Goal: Task Accomplishment & Management: Manage account settings

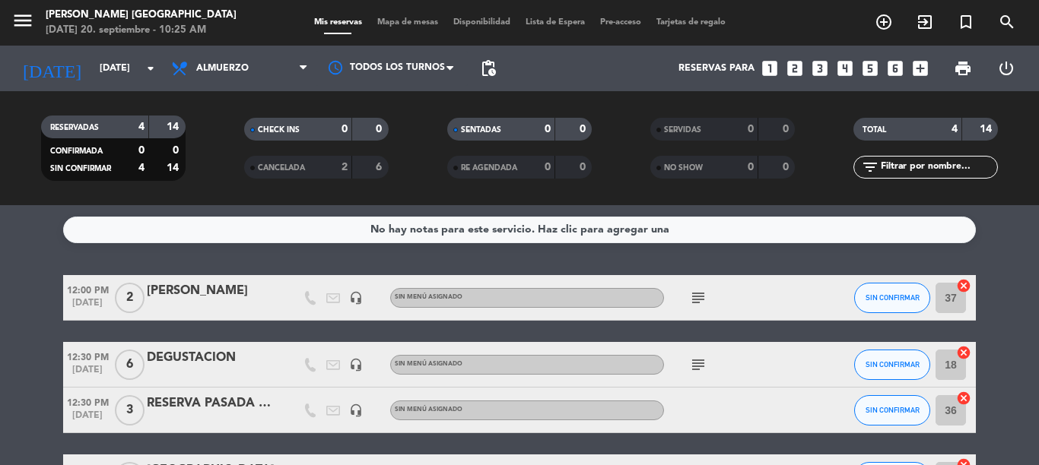
click at [880, 21] on icon "add_circle_outline" at bounding box center [883, 22] width 18 height 18
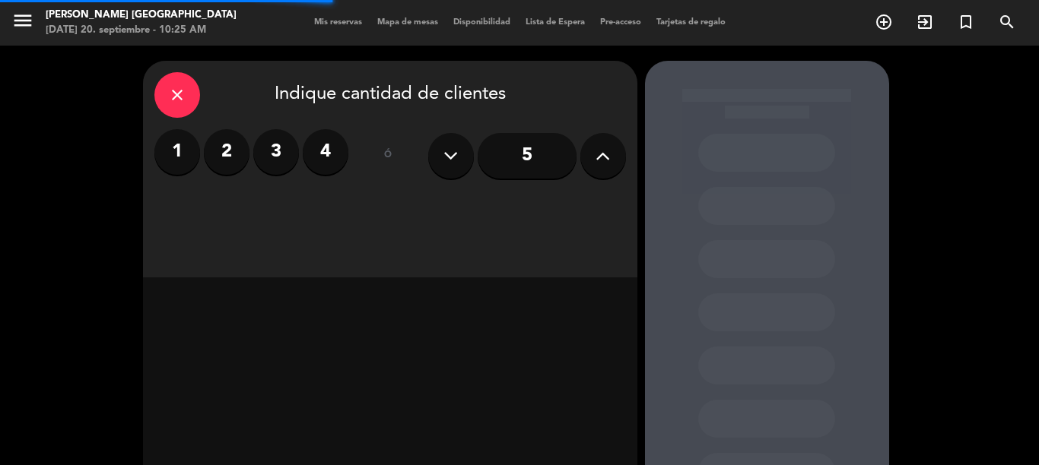
click at [341, 154] on label "4" at bounding box center [326, 152] width 46 height 46
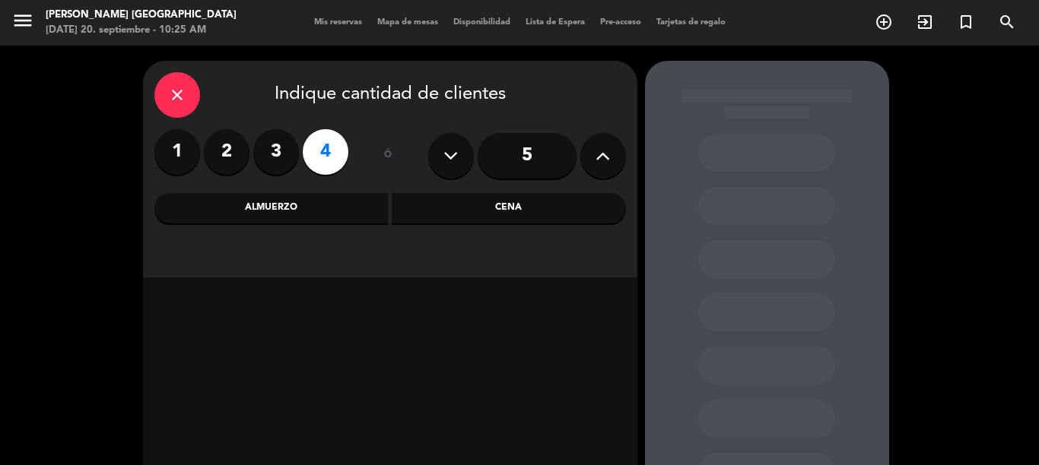
click at [265, 214] on div "Almuerzo" at bounding box center [271, 208] width 234 height 30
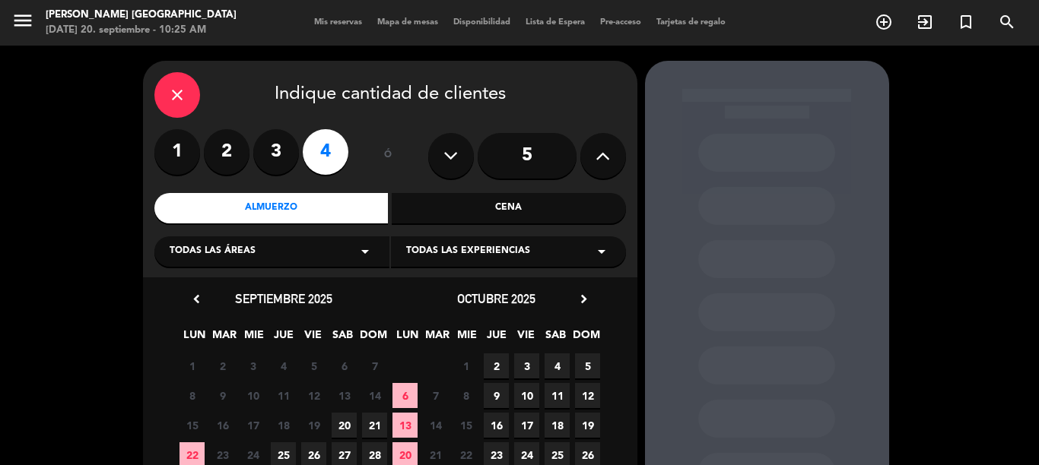
click at [341, 424] on span "20" at bounding box center [343, 425] width 25 height 25
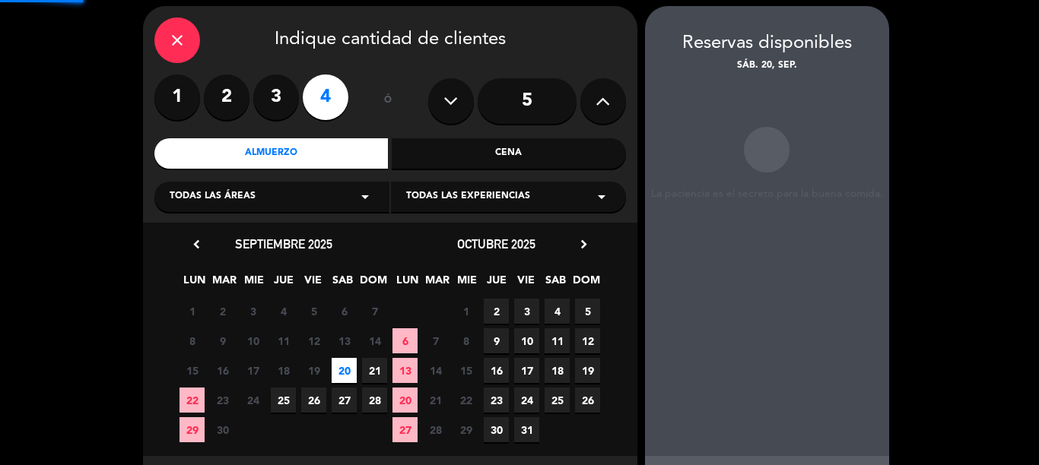
scroll to position [61, 0]
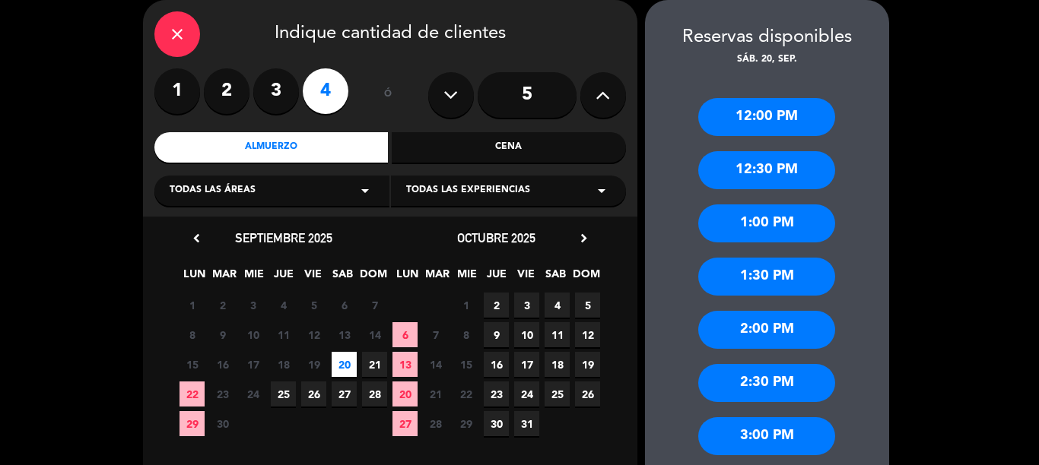
click at [735, 172] on div "12:30 PM" at bounding box center [766, 170] width 137 height 38
click at [0, 0] on div at bounding box center [0, 0] width 0 height 0
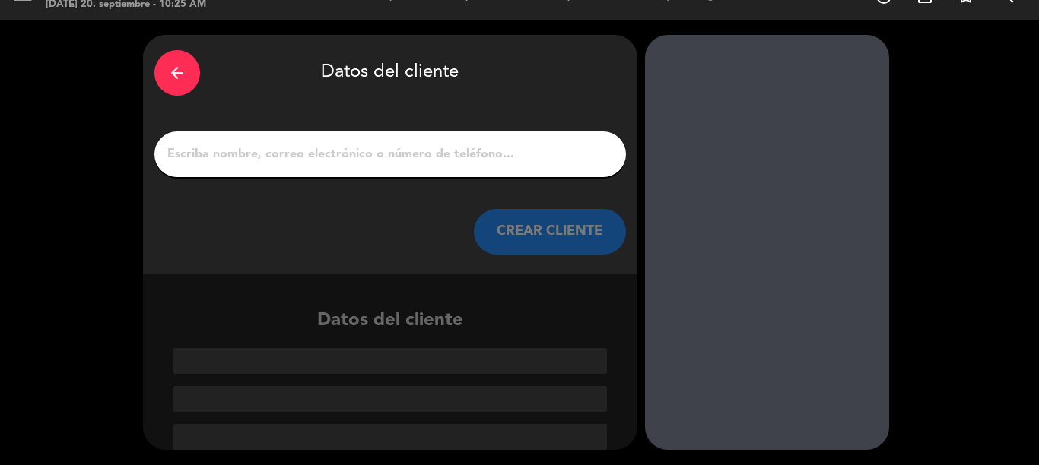
scroll to position [26, 0]
click at [372, 156] on input "1" at bounding box center [390, 154] width 449 height 21
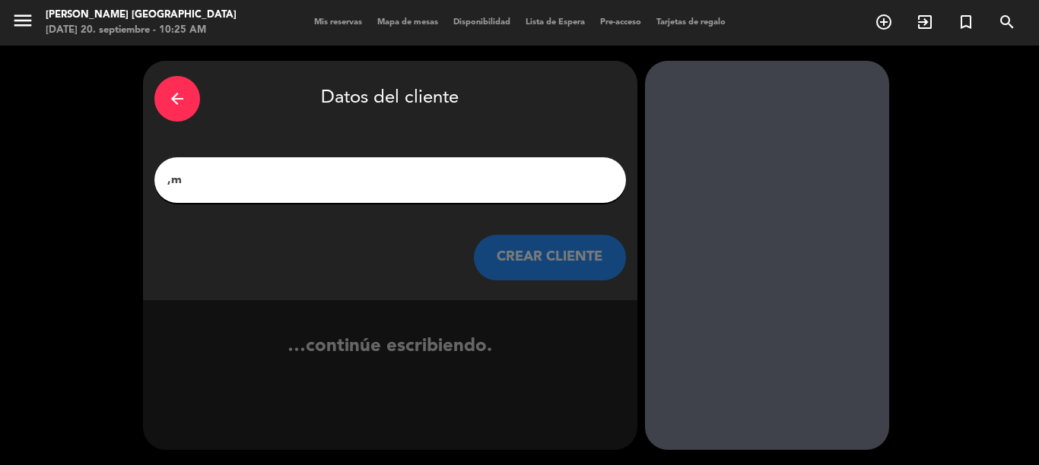
type input ","
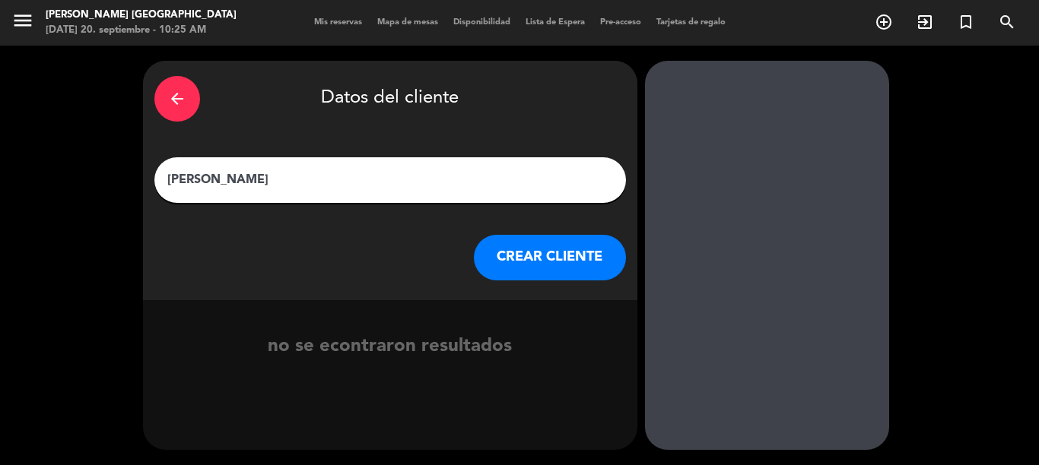
type input "[PERSON_NAME]"
drag, startPoint x: 553, startPoint y: 293, endPoint x: 558, endPoint y: 280, distance: 14.7
click at [553, 293] on div "arrow_back Datos del cliente [PERSON_NAME] CREAR CLIENTE" at bounding box center [390, 180] width 494 height 239
click at [557, 269] on button "CREAR CLIENTE" at bounding box center [550, 258] width 152 height 46
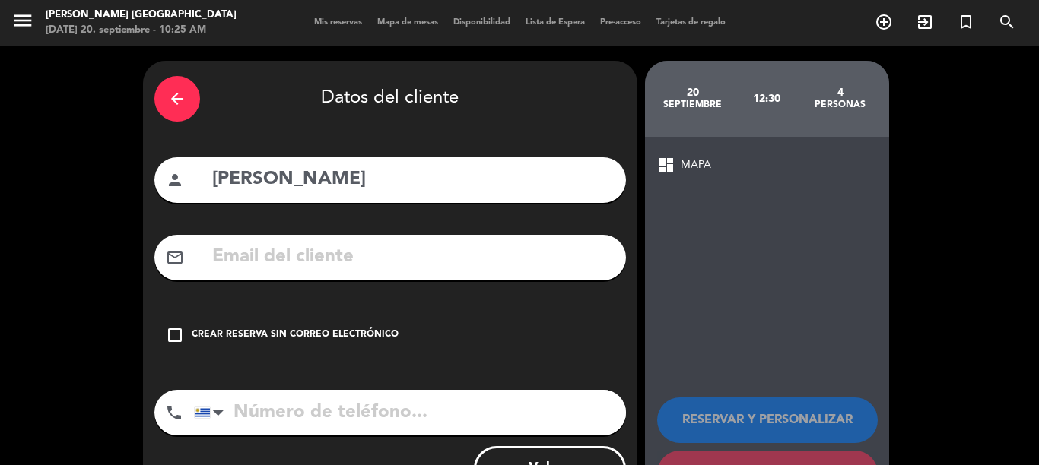
click at [348, 331] on div "Crear reserva sin correo electrónico" at bounding box center [295, 335] width 207 height 15
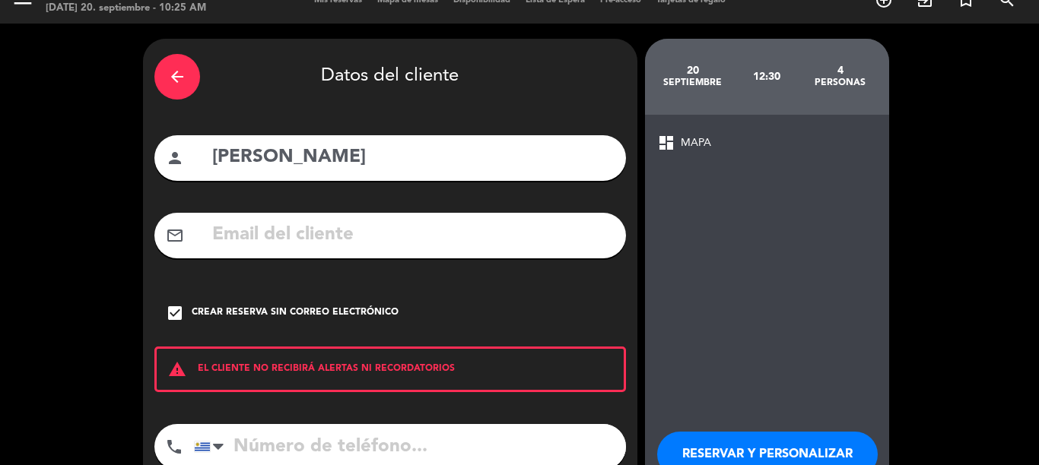
scroll to position [79, 0]
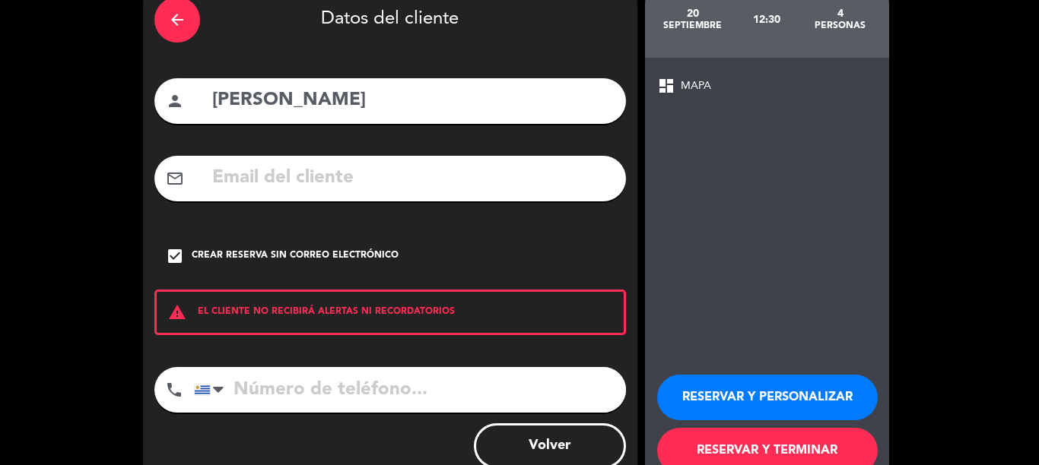
click at [371, 386] on input "tel" at bounding box center [410, 390] width 432 height 46
click at [753, 440] on button "RESERVAR Y TERMINAR" at bounding box center [767, 451] width 220 height 46
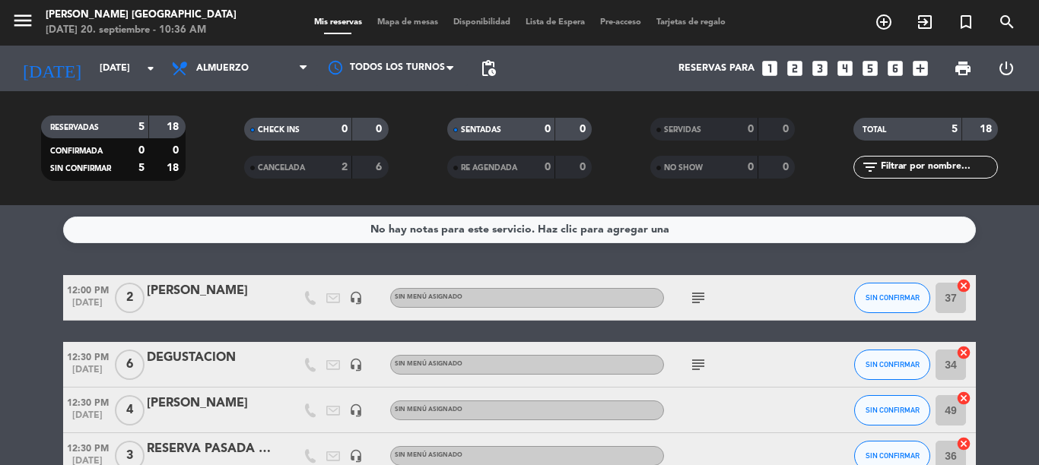
drag, startPoint x: 742, startPoint y: 363, endPoint x: 745, endPoint y: 376, distance: 13.3
click at [744, 362] on div "subject" at bounding box center [732, 364] width 137 height 45
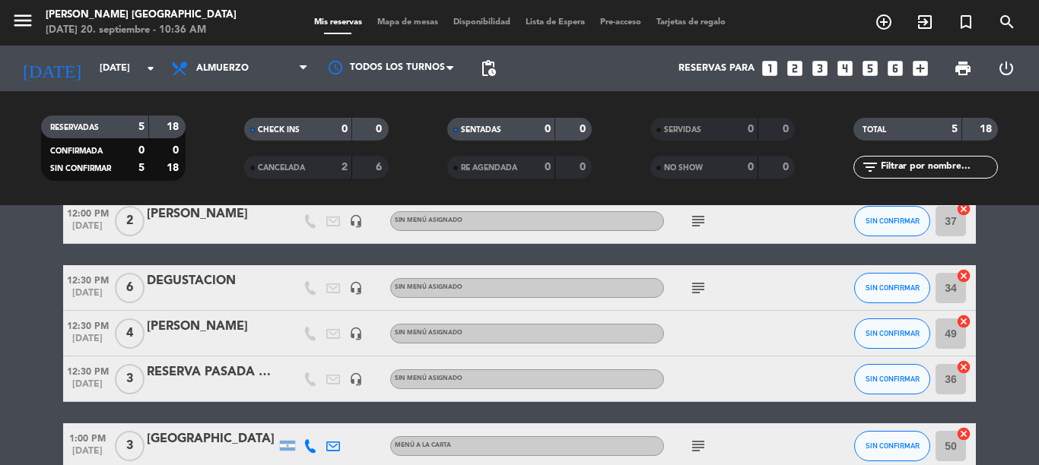
scroll to position [75, 0]
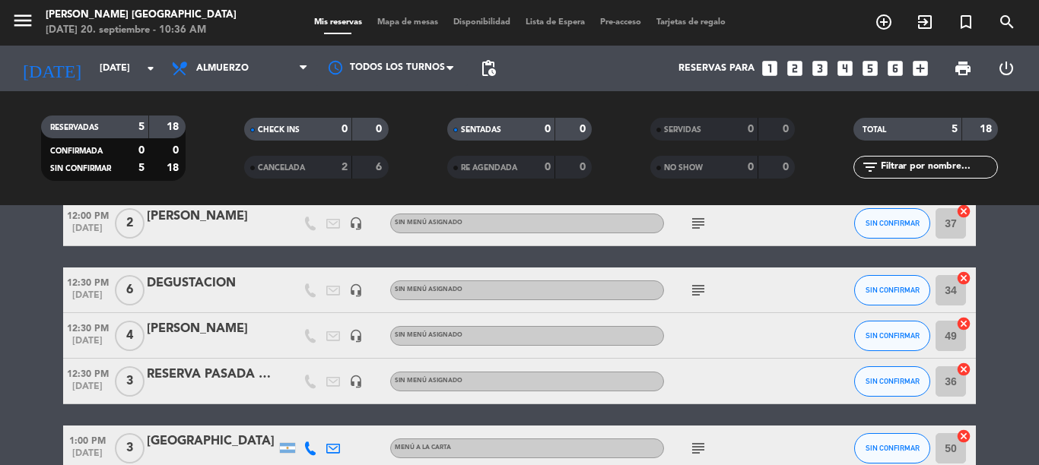
click at [696, 290] on icon "subject" at bounding box center [698, 290] width 18 height 18
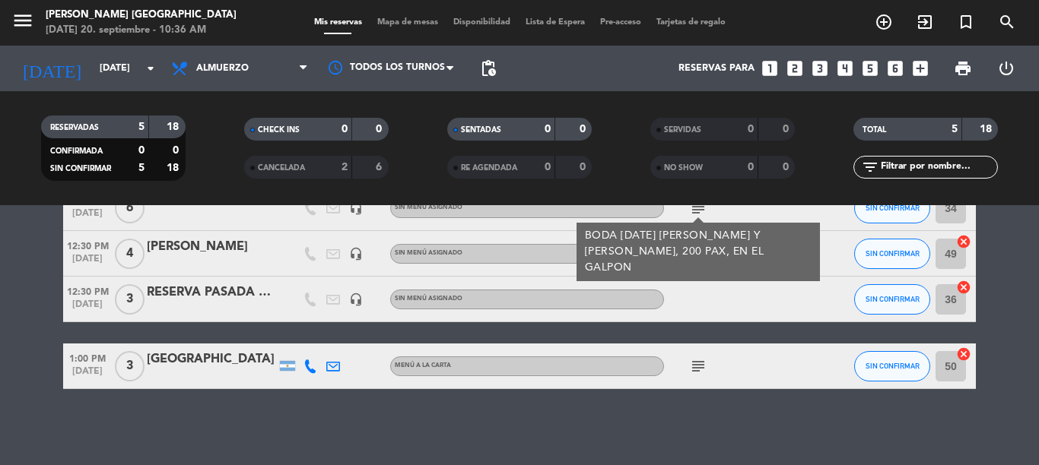
scroll to position [142, 0]
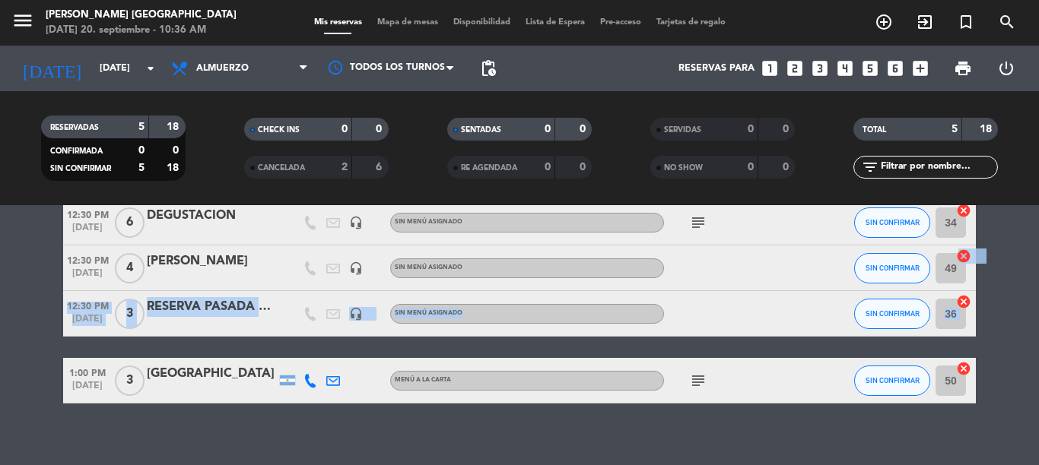
drag, startPoint x: 1025, startPoint y: 353, endPoint x: 1038, endPoint y: 250, distance: 103.4
click at [1038, 250] on div "No hay notas para este servicio. Haz clic para agregar una 12:00 PM [DATE] 2 [P…" at bounding box center [519, 335] width 1039 height 260
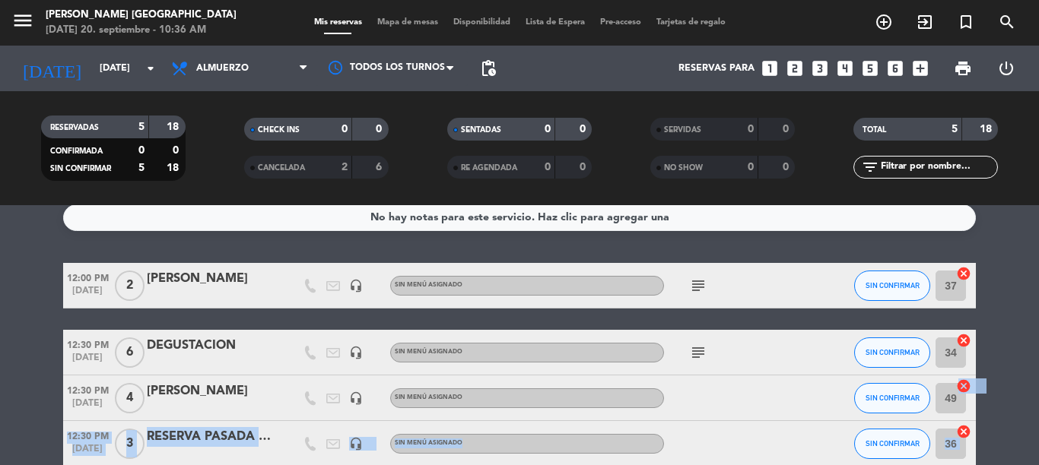
scroll to position [0, 0]
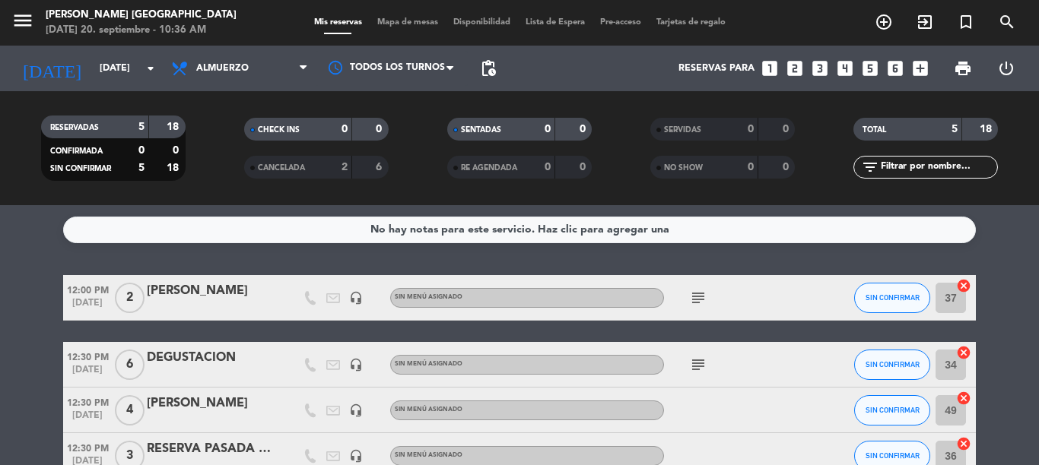
click at [1011, 278] on bookings-row "12:00 PM [DATE] 2 [PERSON_NAME] headset_mic Sin menú asignado subject SIN CONFI…" at bounding box center [519, 410] width 1039 height 271
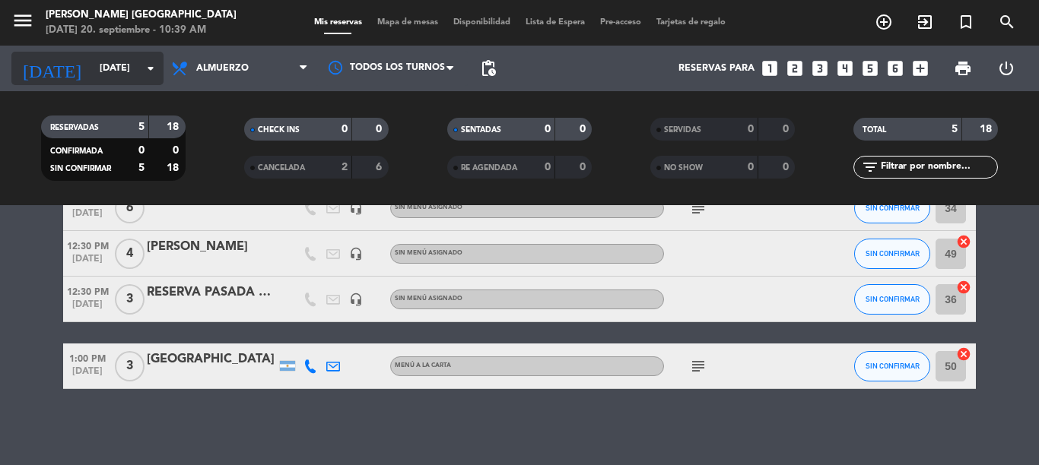
click at [110, 68] on input "[DATE]" at bounding box center [156, 69] width 128 height 26
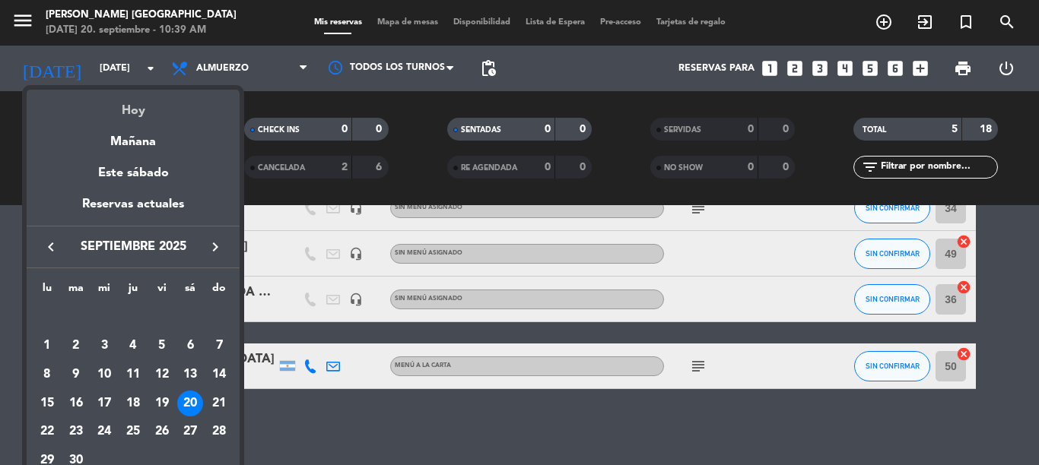
click at [128, 111] on div "Hoy" at bounding box center [133, 105] width 213 height 31
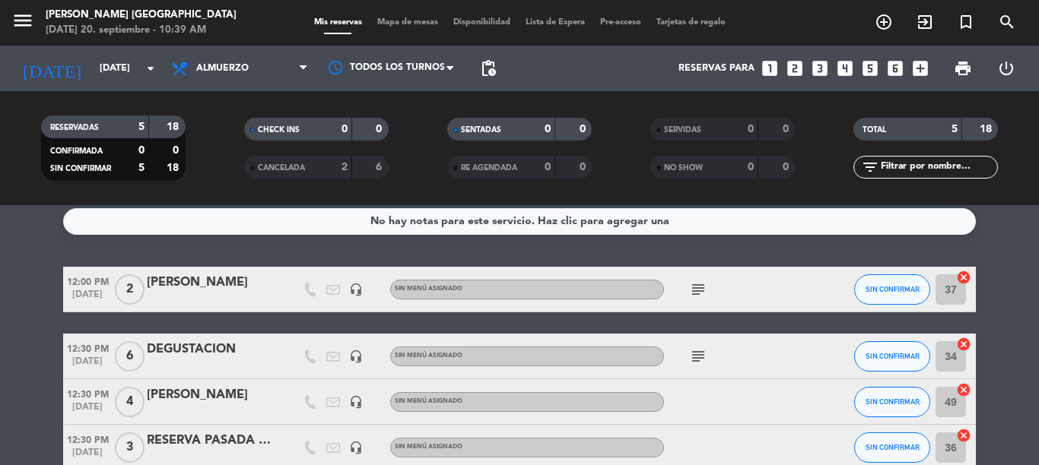
scroll to position [0, 0]
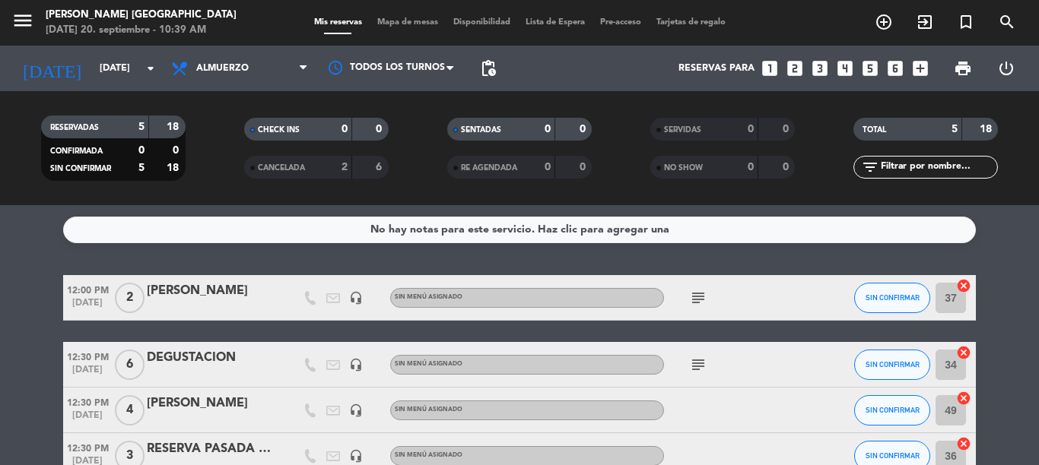
click at [1019, 274] on div "No hay notas para este servicio. Haz clic para agregar una 12:00 PM [DATE] 2 [P…" at bounding box center [519, 335] width 1039 height 260
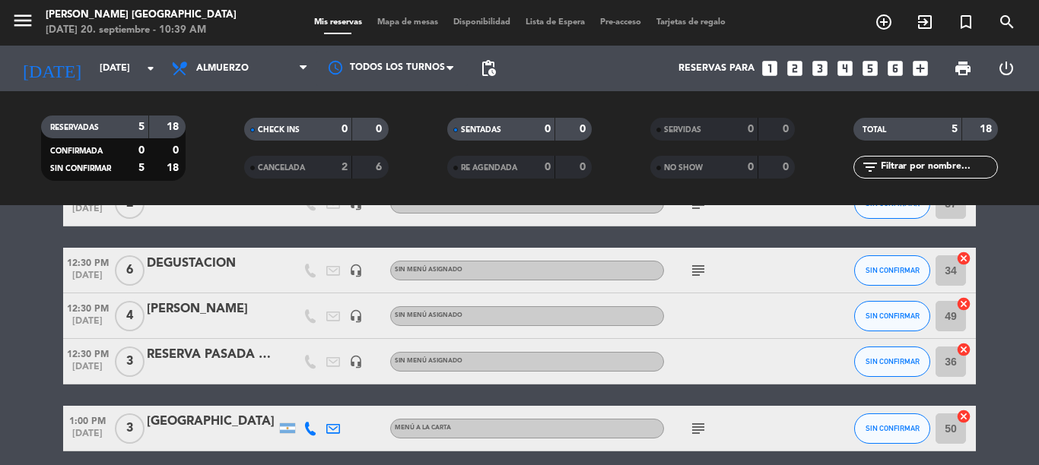
scroll to position [157, 0]
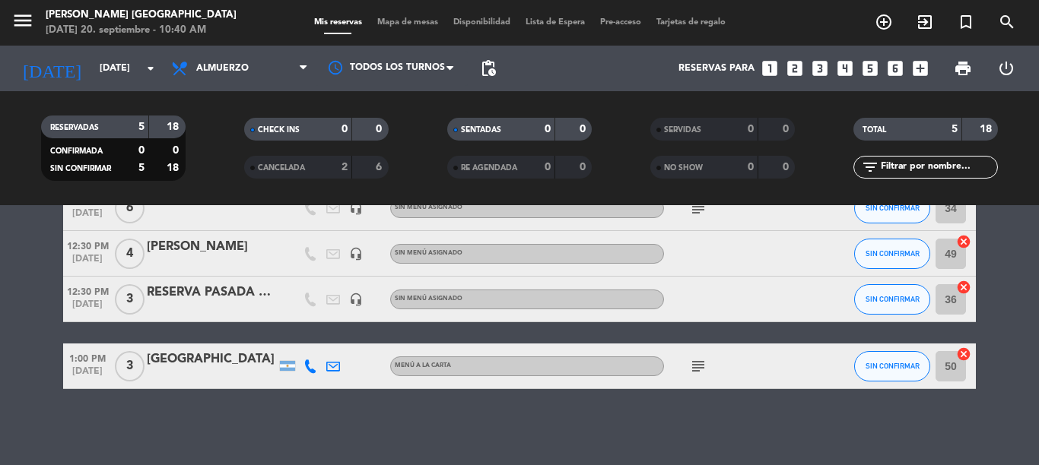
click at [276, 166] on span "CANCELADA" at bounding box center [281, 168] width 47 height 8
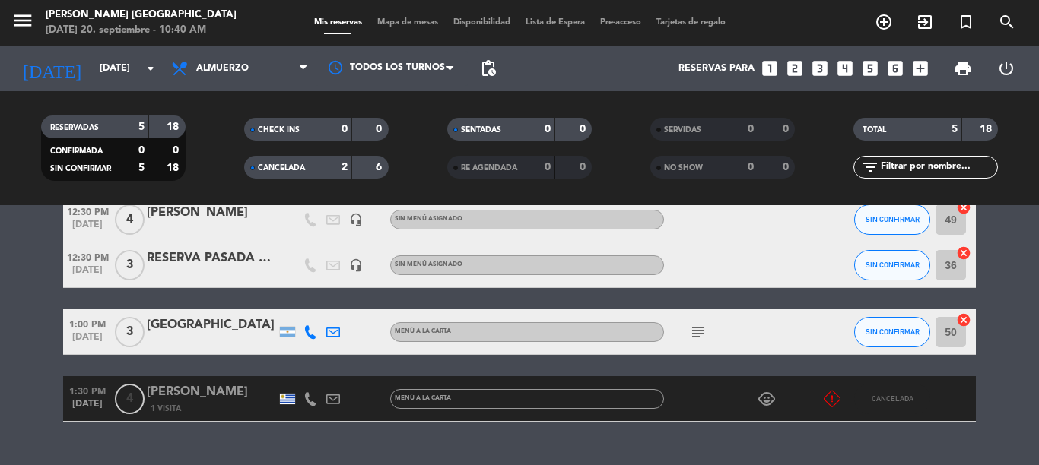
scroll to position [269, 0]
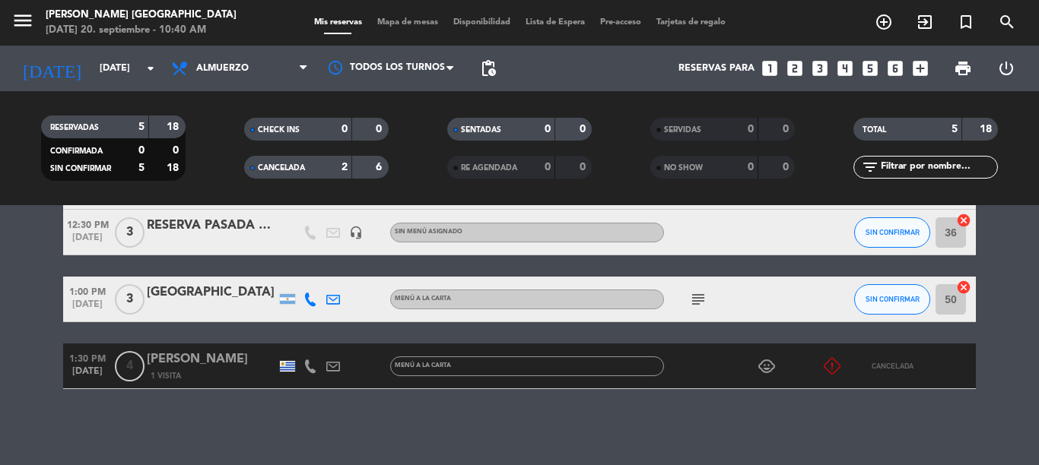
click at [166, 358] on div "[PERSON_NAME]" at bounding box center [211, 360] width 129 height 20
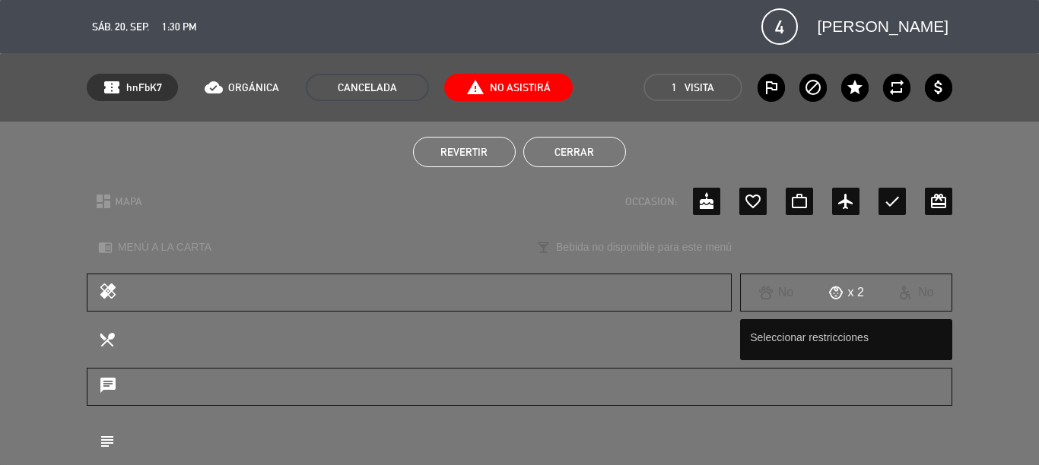
click at [448, 156] on span "Revertir" at bounding box center [463, 152] width 47 height 12
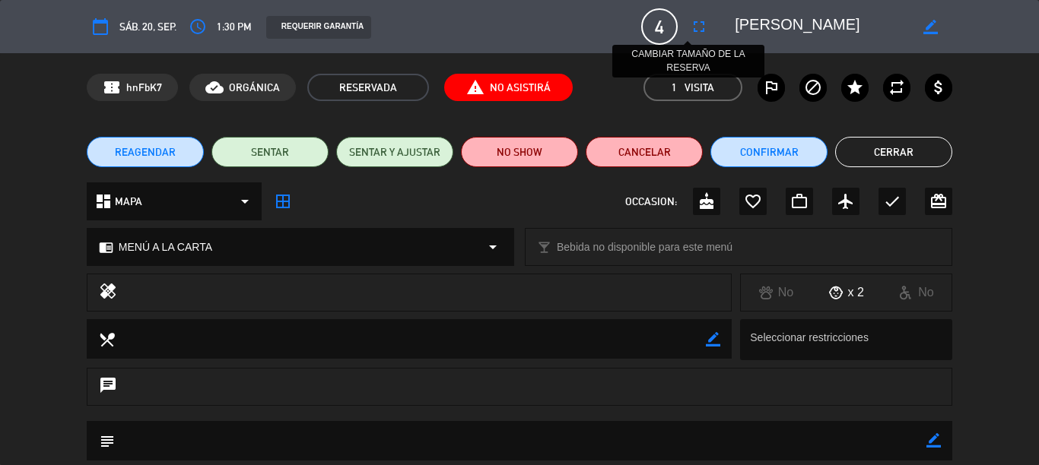
click at [690, 25] on icon "fullscreen" at bounding box center [699, 26] width 18 height 18
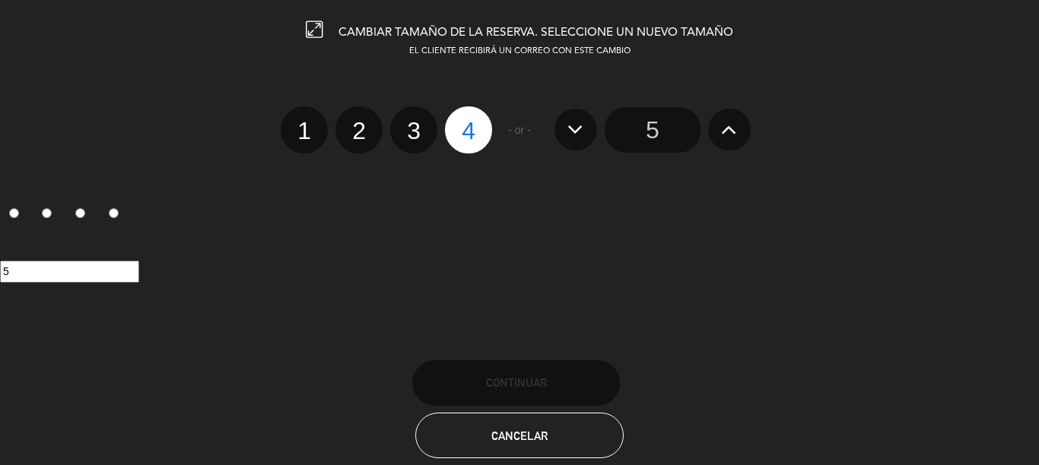
click at [721, 129] on icon at bounding box center [729, 129] width 16 height 24
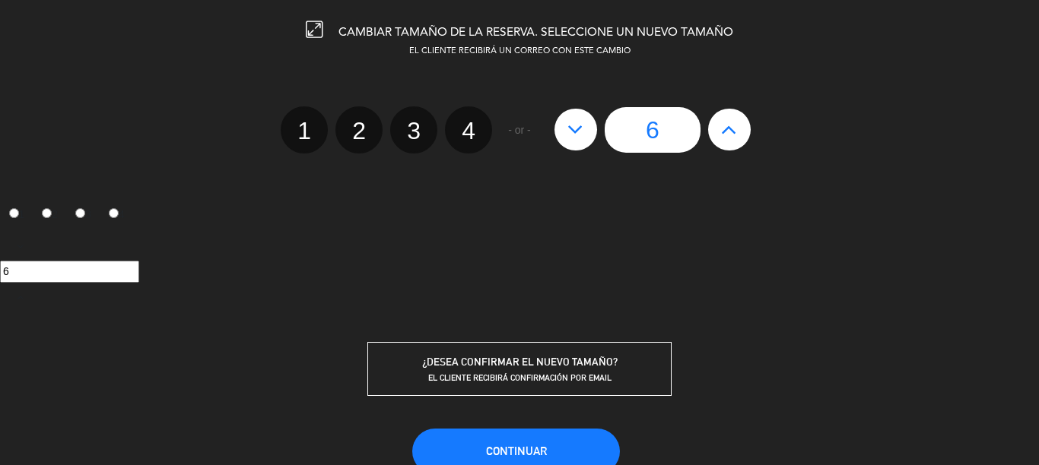
click at [721, 129] on icon at bounding box center [729, 129] width 16 height 24
type input "7"
click at [721, 129] on icon at bounding box center [729, 129] width 16 height 24
type input "8"
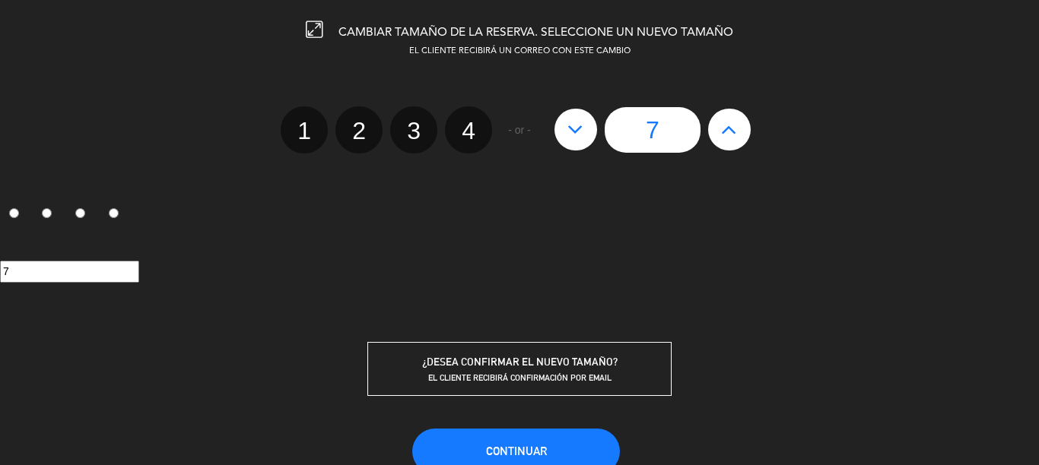
type input "8"
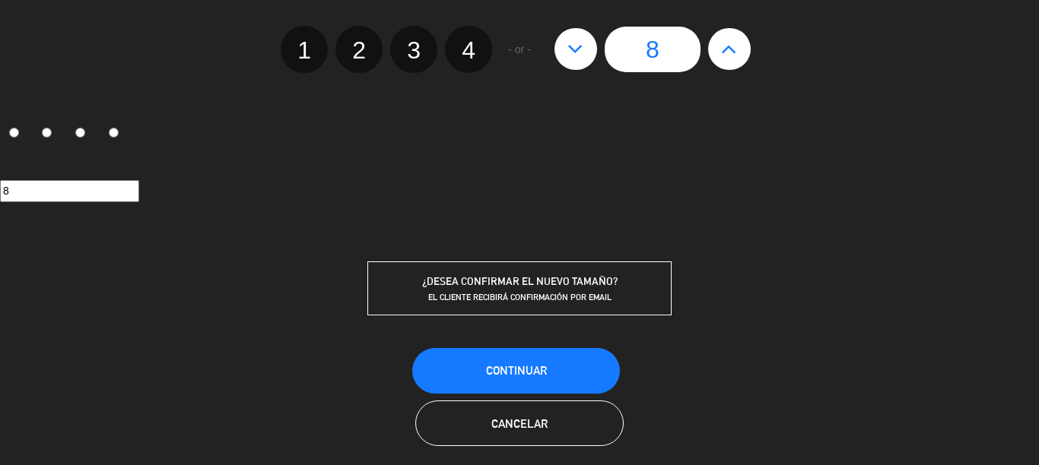
scroll to position [94, 0]
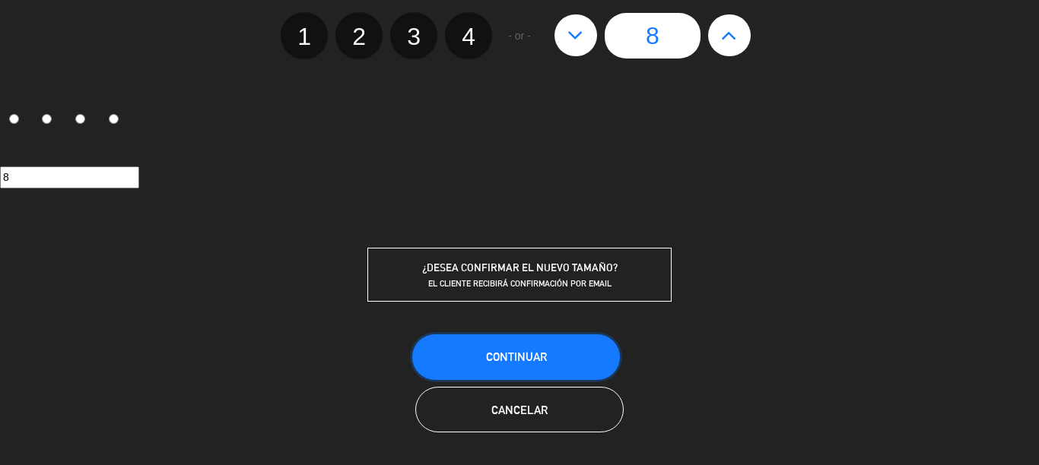
click at [496, 350] on span "Continuar" at bounding box center [516, 356] width 61 height 13
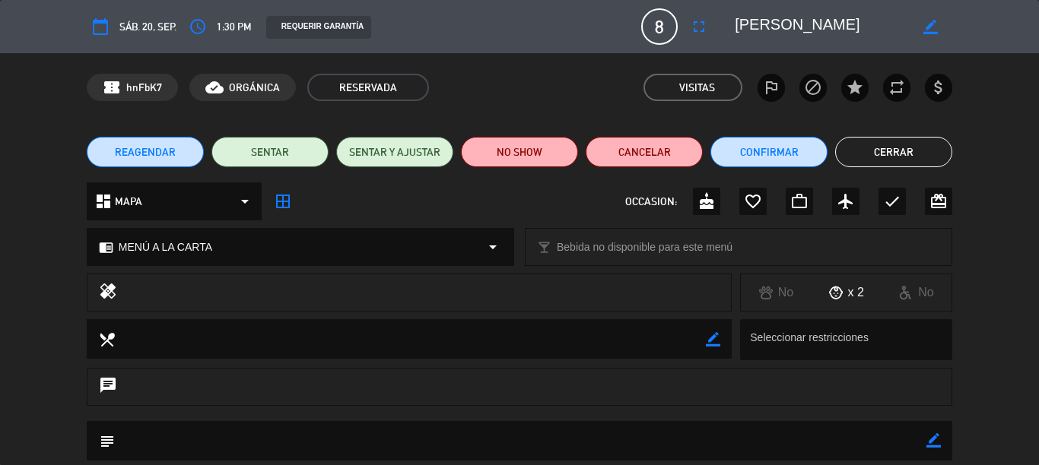
click at [858, 151] on button "Cerrar" at bounding box center [893, 152] width 117 height 30
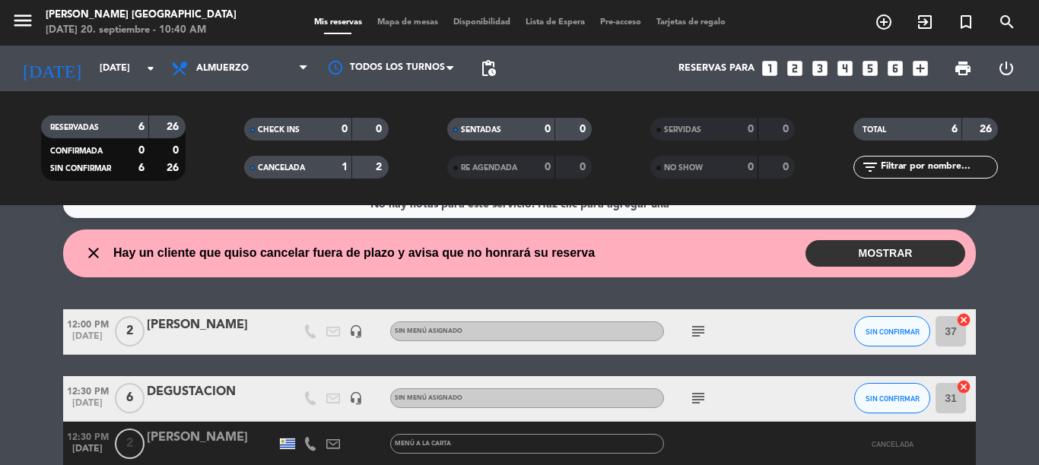
scroll to position [0, 0]
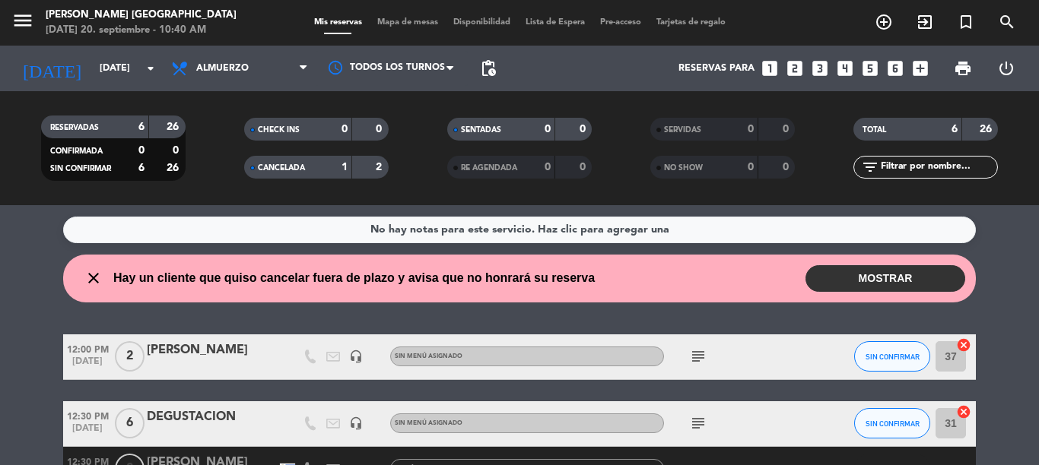
click at [889, 281] on button "MOSTRAR" at bounding box center [885, 278] width 160 height 27
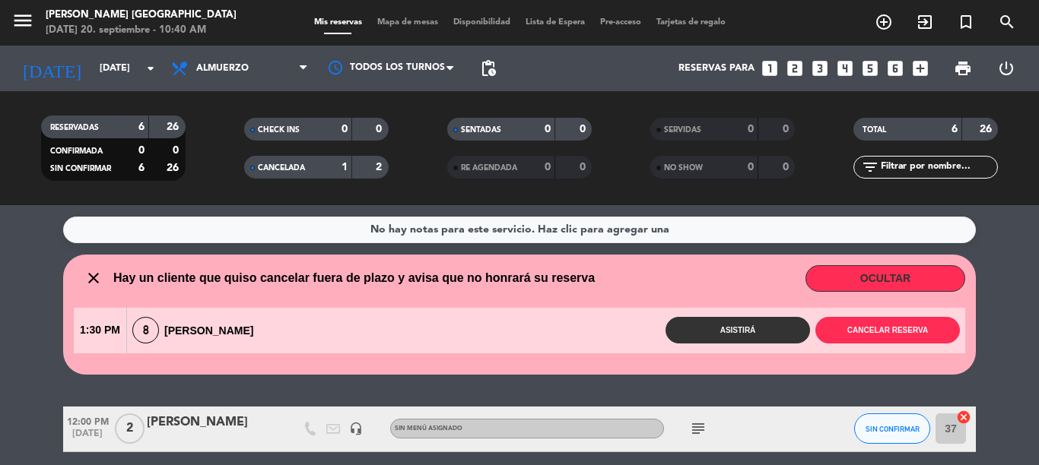
click at [750, 328] on button "Asistirá" at bounding box center [737, 330] width 144 height 27
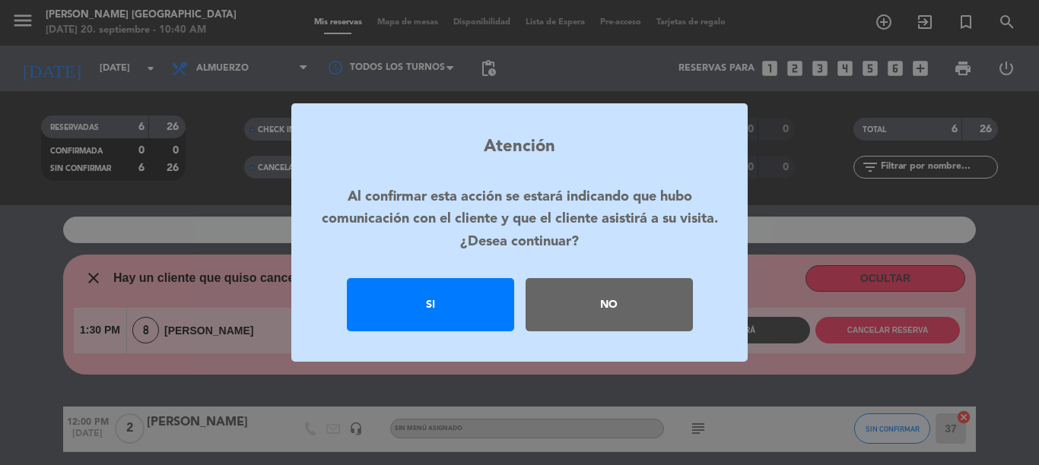
click at [410, 316] on div "Si" at bounding box center [430, 304] width 167 height 53
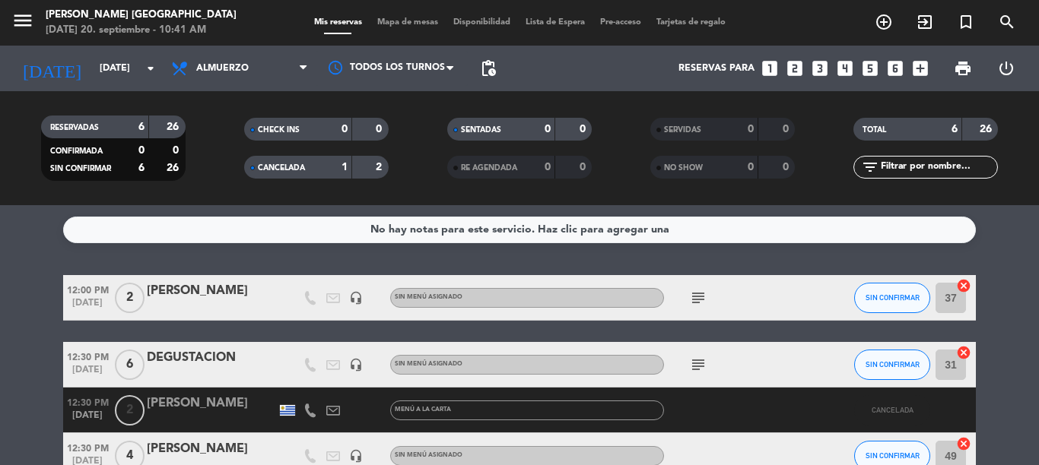
click at [293, 164] on span "CANCELADA" at bounding box center [281, 168] width 47 height 8
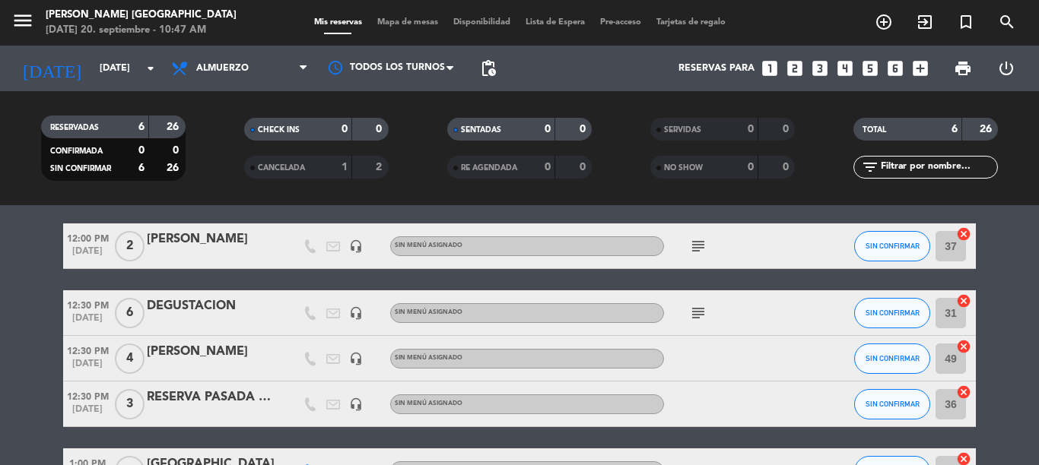
scroll to position [30, 0]
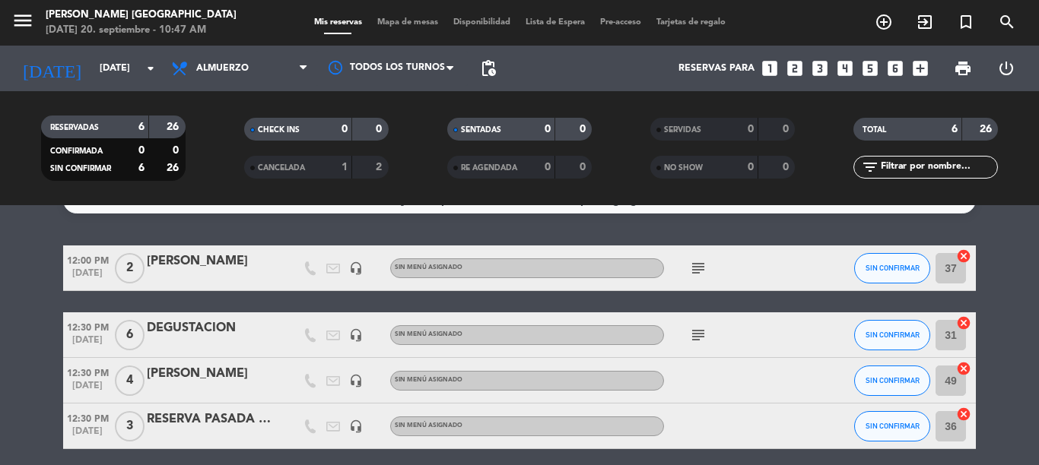
click at [692, 262] on icon "subject" at bounding box center [698, 268] width 18 height 18
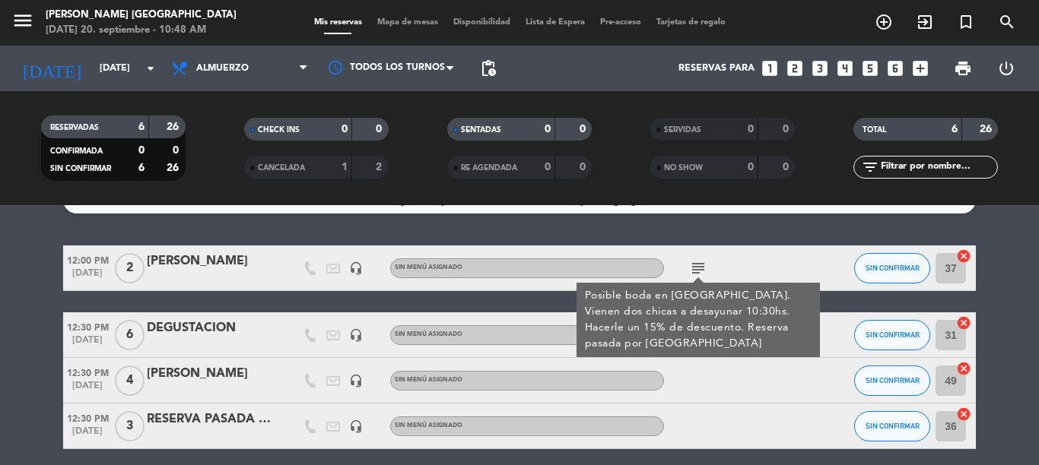
click at [857, 305] on div "12:00 PM [DATE] 2 [PERSON_NAME] headset_mic Sin menú asignado subject Posible b…" at bounding box center [519, 415] width 912 height 338
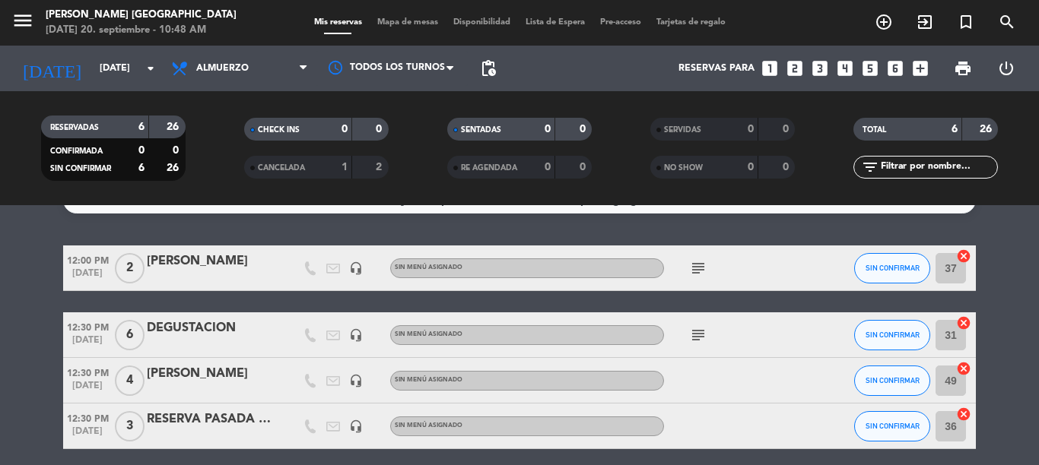
click at [689, 331] on icon "subject" at bounding box center [698, 335] width 18 height 18
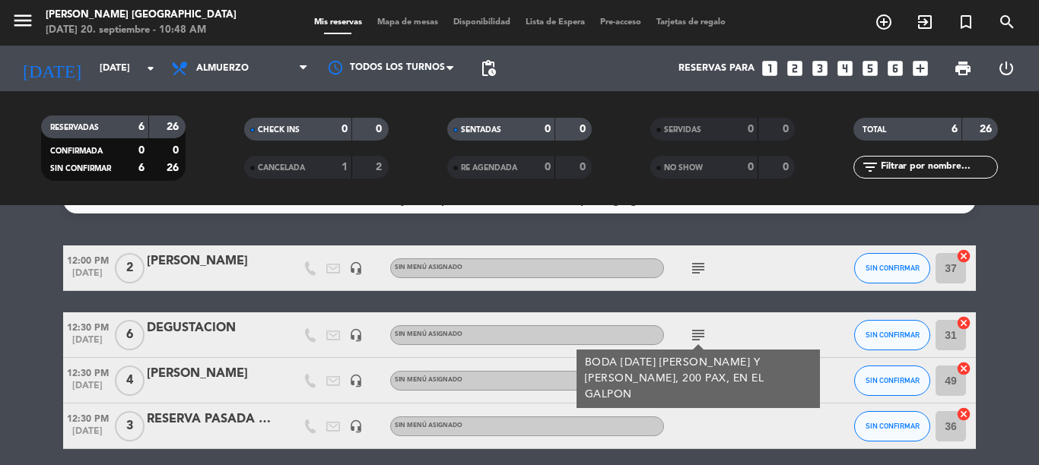
click at [754, 296] on div "12:00 PM [DATE] 2 [PERSON_NAME] headset_mic Sin menú asignado subject SIN CONFI…" at bounding box center [519, 415] width 912 height 338
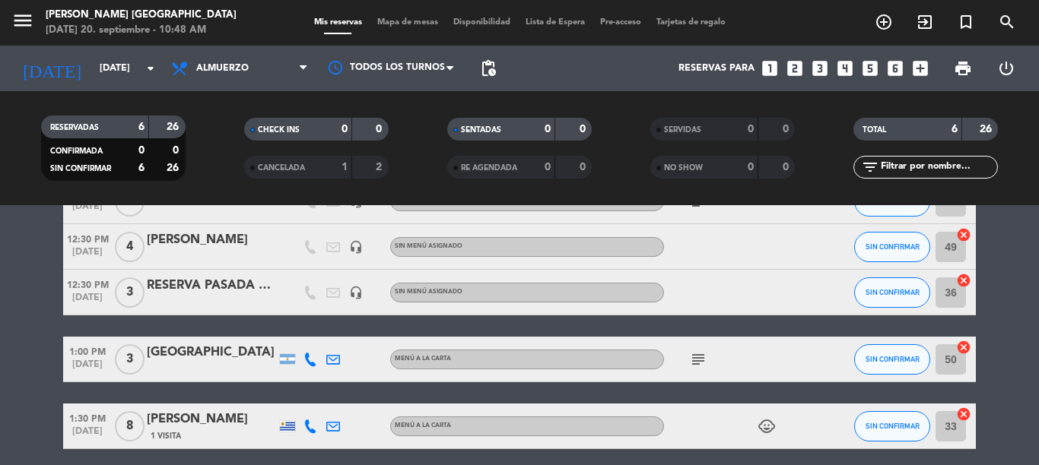
scroll to position [224, 0]
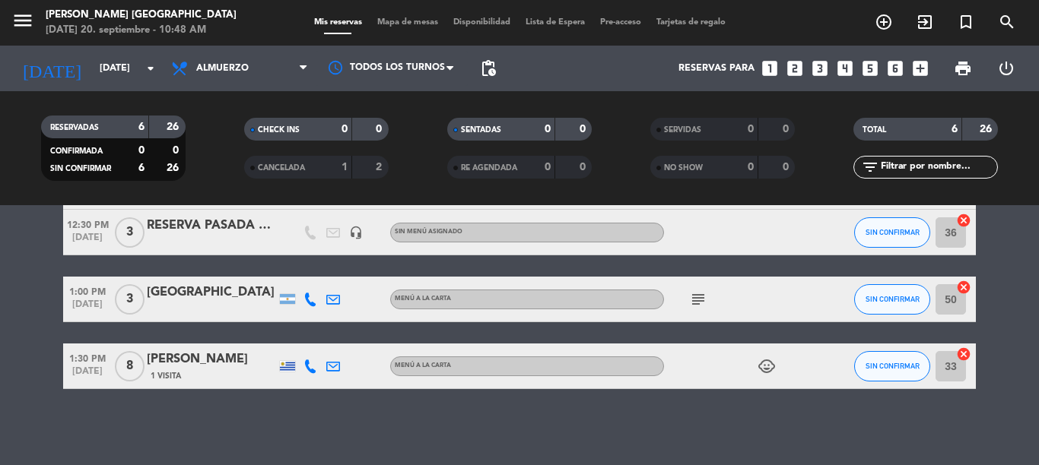
click at [693, 299] on icon "subject" at bounding box center [698, 299] width 18 height 18
click at [737, 435] on div "No hay notas para este servicio. Haz clic para agregar una 12:00 PM [DATE] 2 [P…" at bounding box center [519, 335] width 1039 height 260
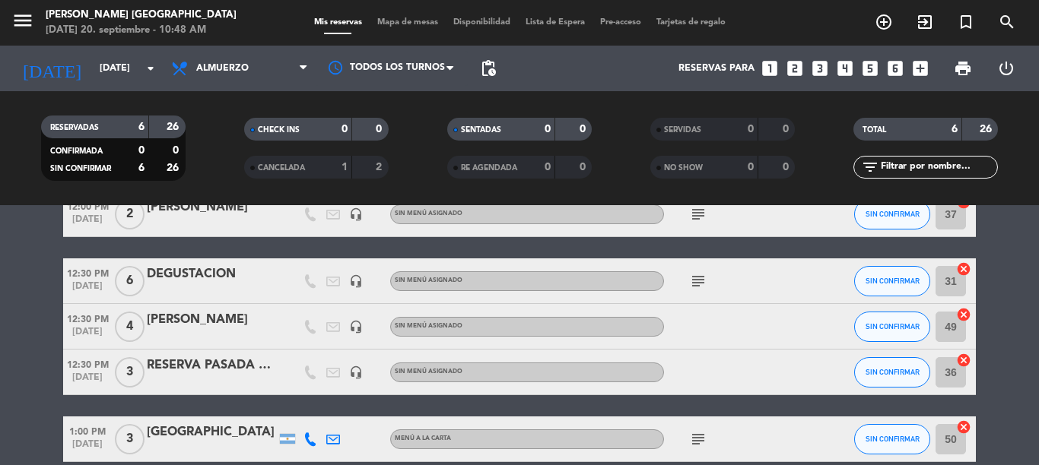
scroll to position [0, 0]
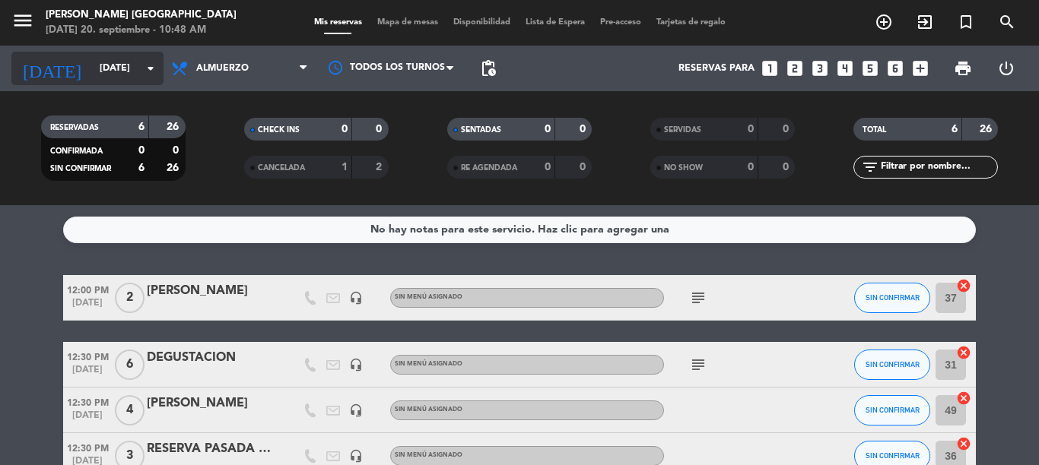
click at [129, 77] on input "[DATE]" at bounding box center [156, 69] width 128 height 26
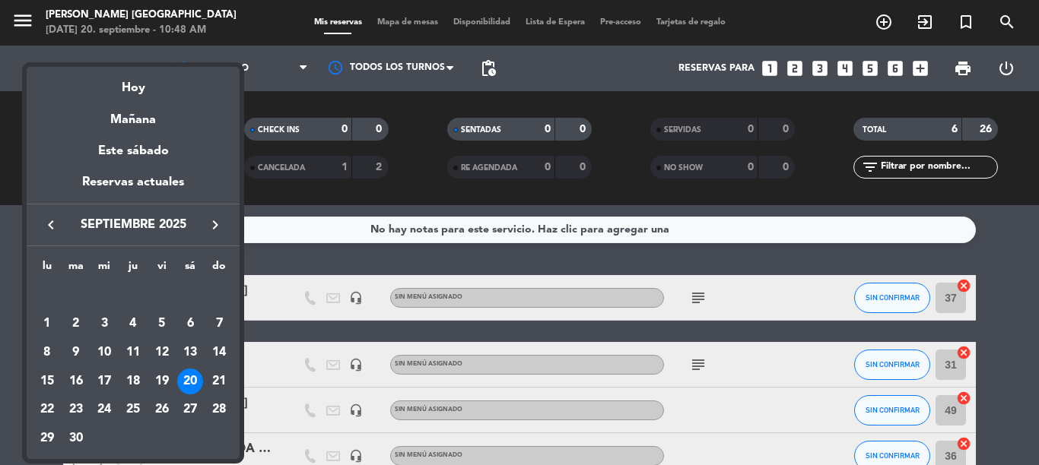
click at [220, 378] on div "21" at bounding box center [219, 382] width 26 height 26
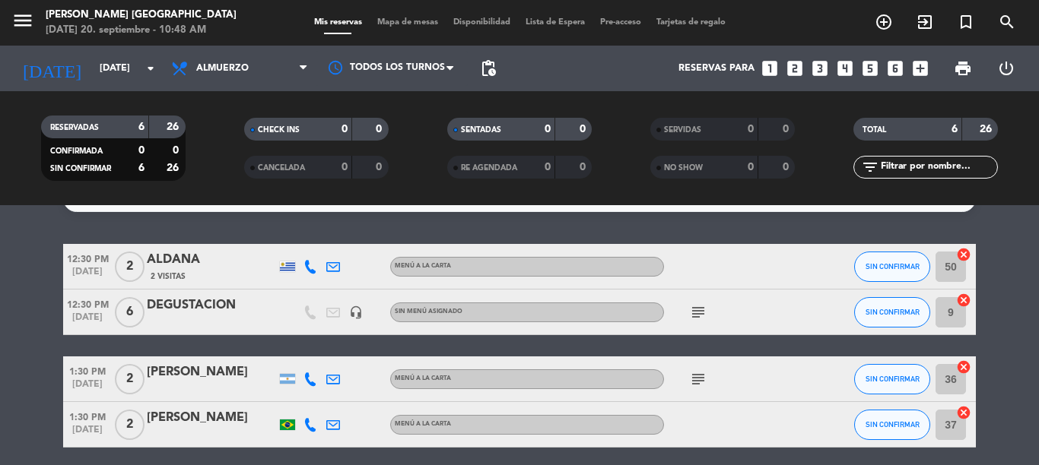
scroll to position [41, 0]
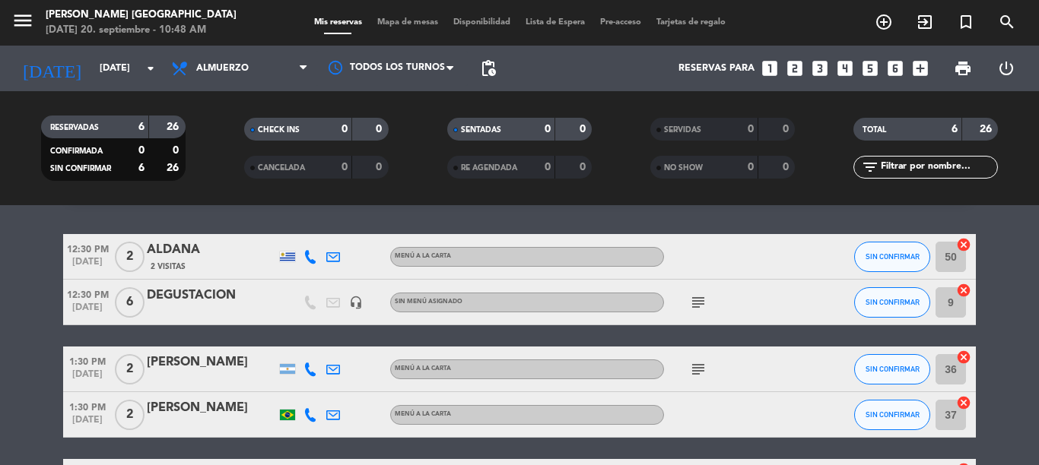
click at [693, 306] on icon "subject" at bounding box center [698, 302] width 18 height 18
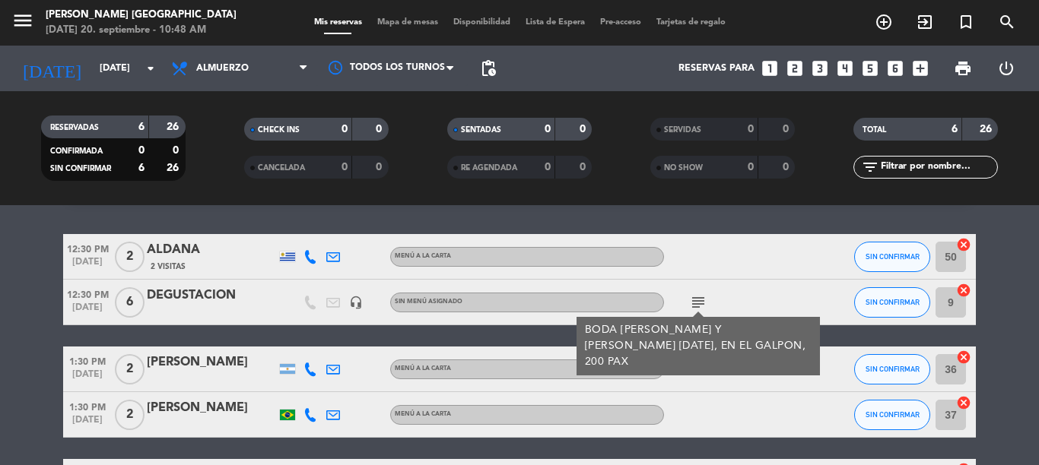
click at [702, 224] on div "No hay notas para este servicio. Haz clic para agregar una 12:30 PM [DATE] 2 [P…" at bounding box center [519, 335] width 1039 height 260
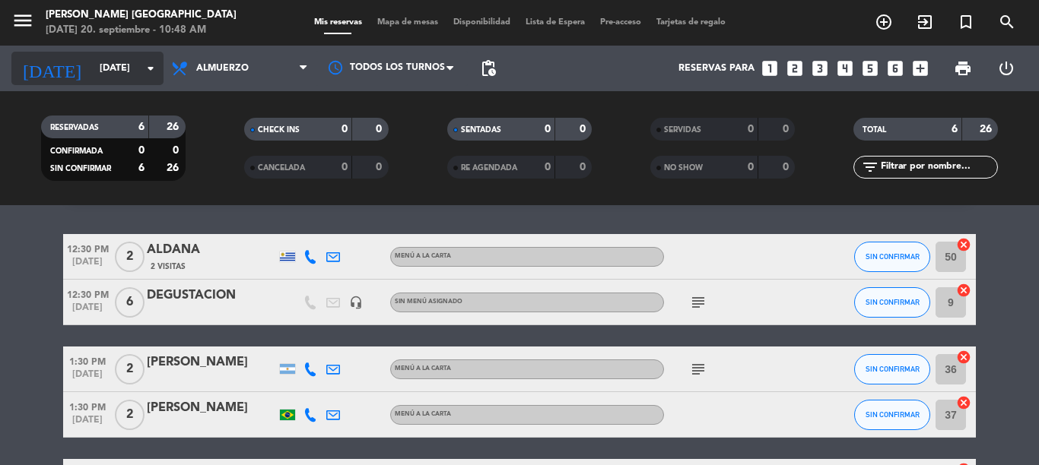
click at [97, 56] on input "[DATE]" at bounding box center [156, 69] width 128 height 26
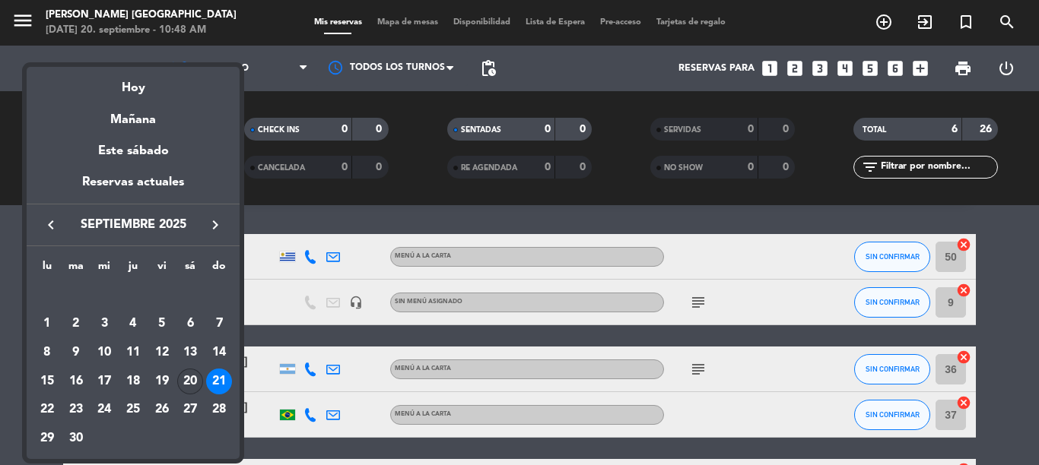
click at [190, 381] on div "20" at bounding box center [190, 382] width 26 height 26
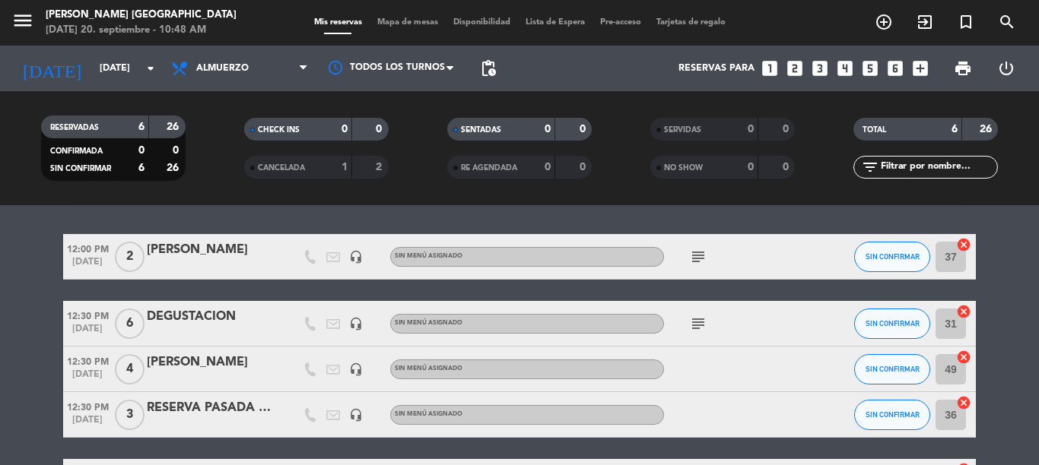
click at [697, 319] on icon "subject" at bounding box center [698, 324] width 18 height 18
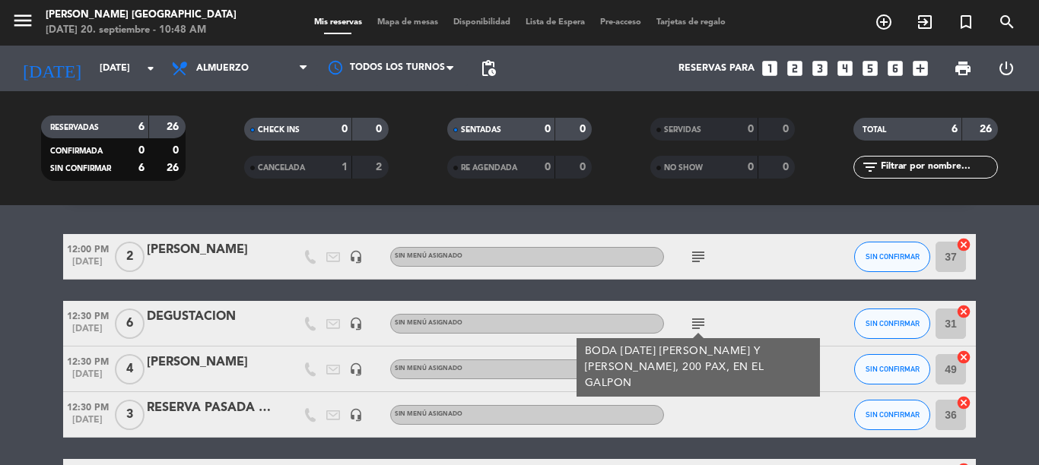
click at [773, 290] on div "12:00 PM [DATE] 2 [PERSON_NAME] headset_mic Sin menú asignado subject SIN CONFI…" at bounding box center [519, 403] width 912 height 338
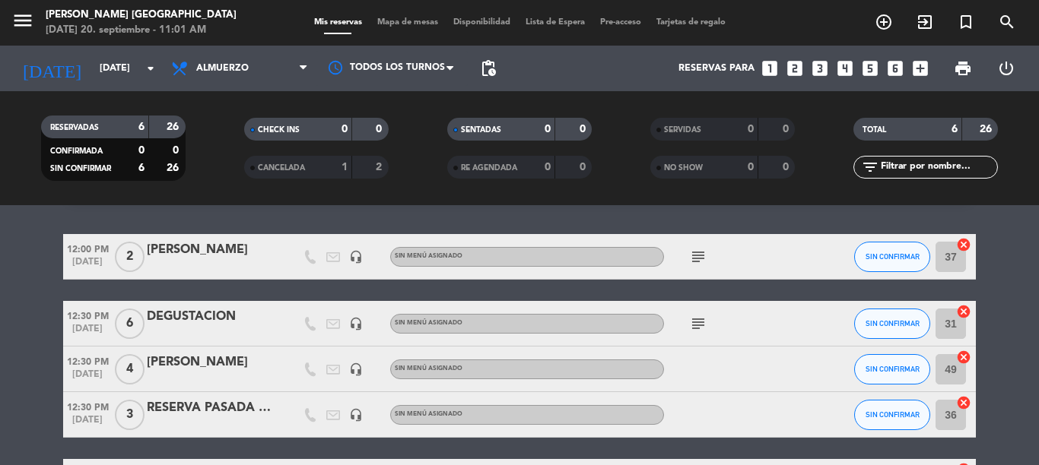
drag, startPoint x: 782, startPoint y: 284, endPoint x: 787, endPoint y: 309, distance: 25.5
click at [786, 306] on div "12:00 PM [DATE] 2 [PERSON_NAME] headset_mic Sin menú asignado subject SIN CONFI…" at bounding box center [519, 403] width 912 height 338
click at [92, 59] on input "[DATE]" at bounding box center [156, 69] width 128 height 26
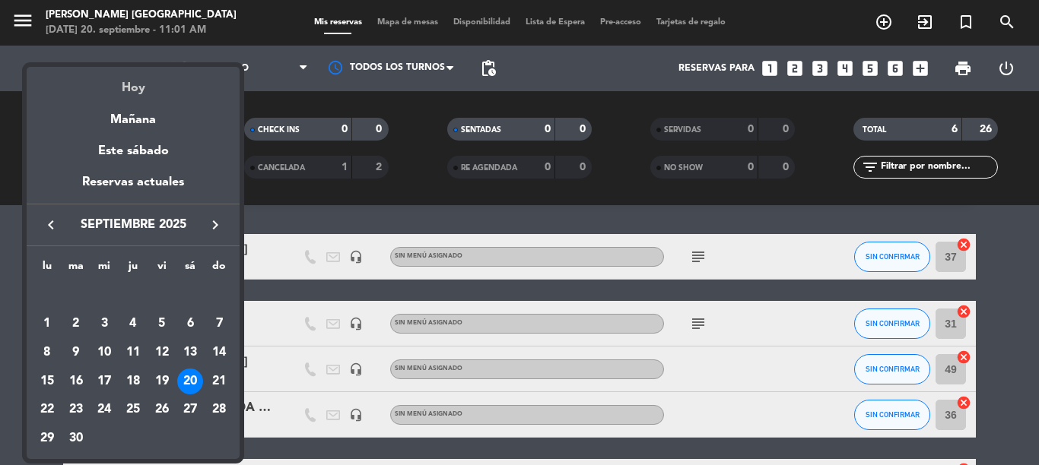
click at [116, 92] on div "Hoy" at bounding box center [133, 82] width 213 height 31
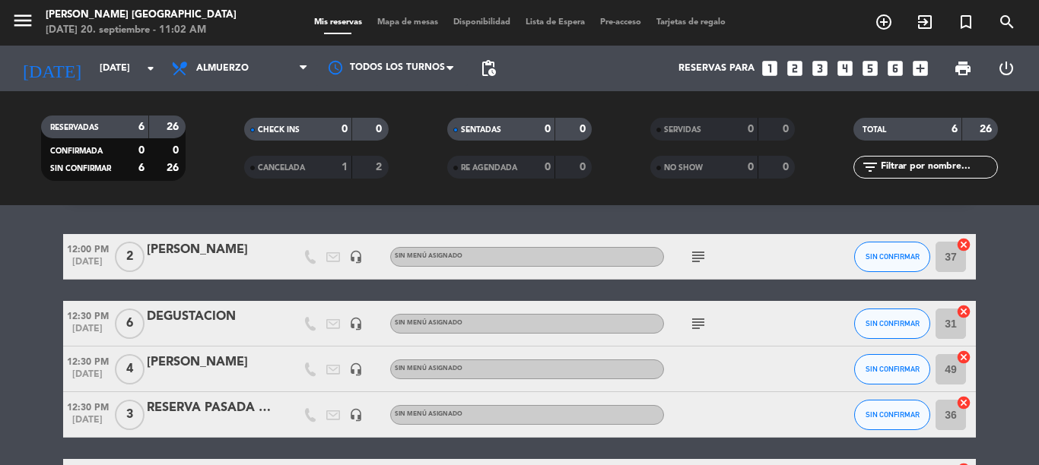
click at [227, 405] on div "RESERVA PASADA POR [PERSON_NAME]" at bounding box center [211, 408] width 129 height 20
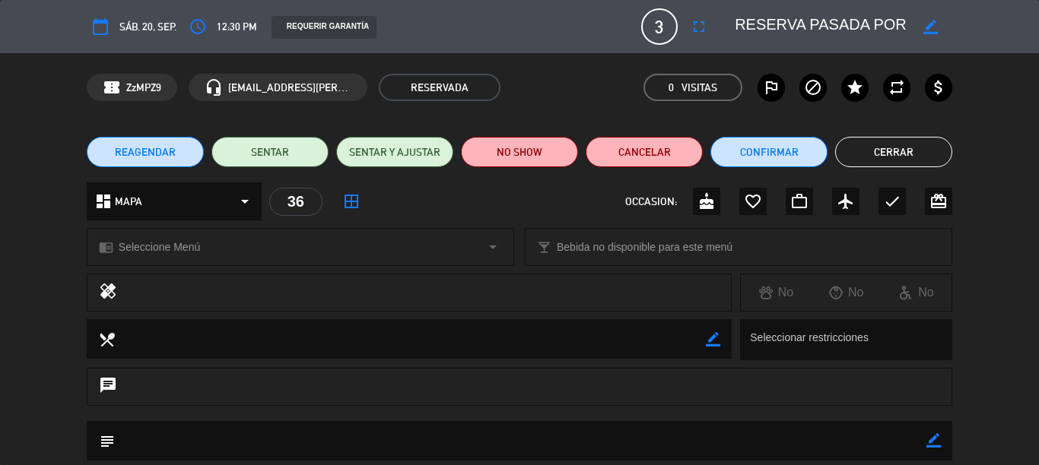
click at [923, 21] on icon "border_color" at bounding box center [930, 27] width 14 height 14
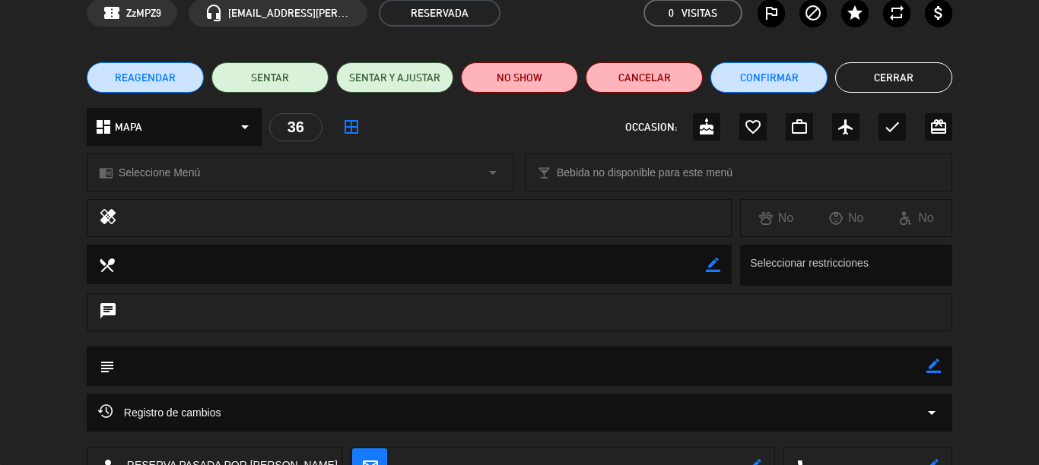
scroll to position [42, 0]
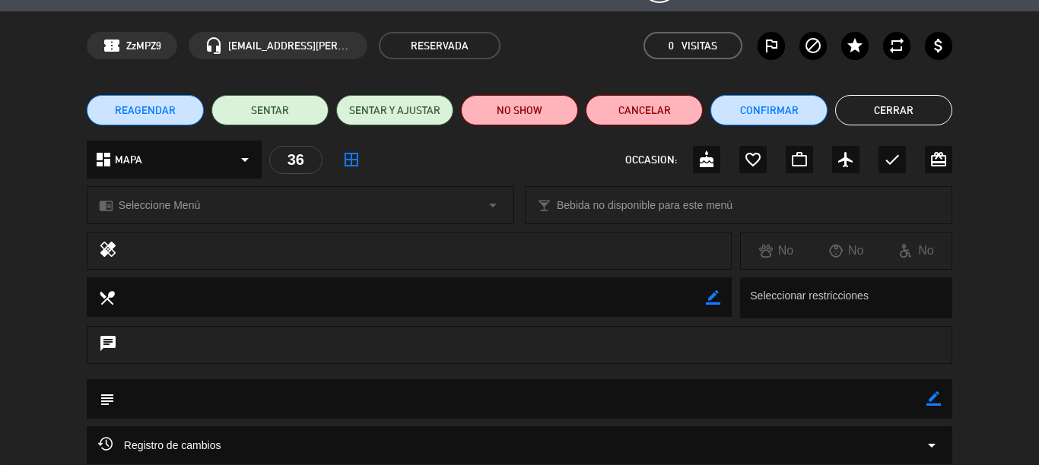
click at [878, 107] on button "Cerrar" at bounding box center [893, 110] width 117 height 30
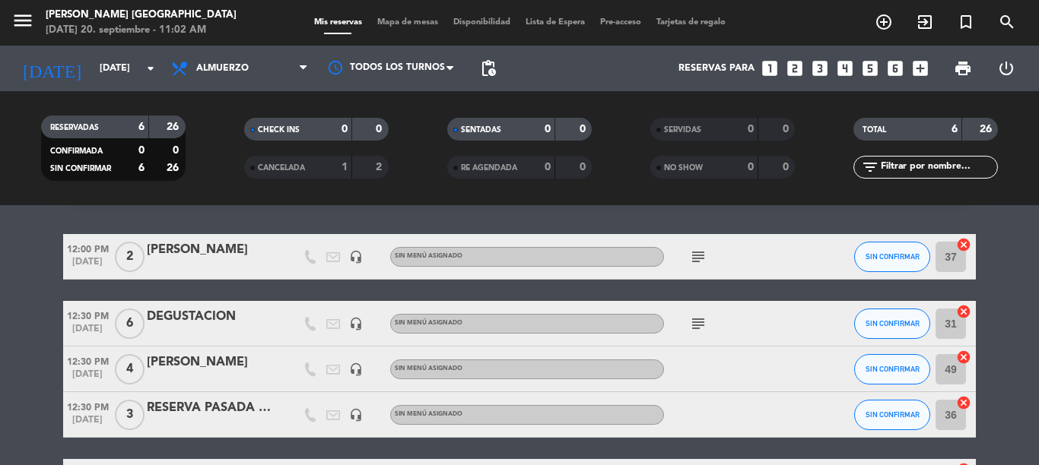
click at [232, 415] on div "RESERVA PASADA POR [PERSON_NAME]" at bounding box center [211, 408] width 129 height 20
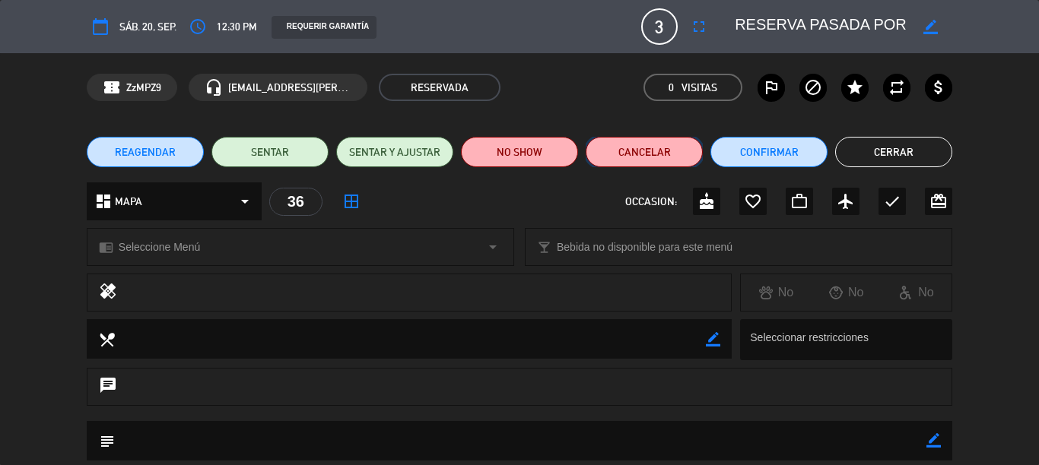
click at [605, 153] on button "Cancelar" at bounding box center [643, 152] width 117 height 30
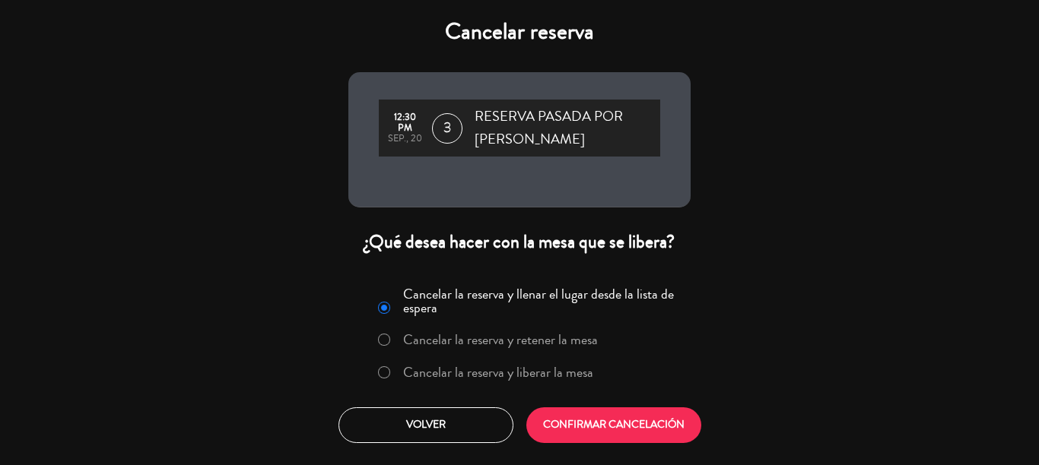
click at [475, 378] on label "Cancelar la reserva y liberar la mesa" at bounding box center [498, 373] width 190 height 14
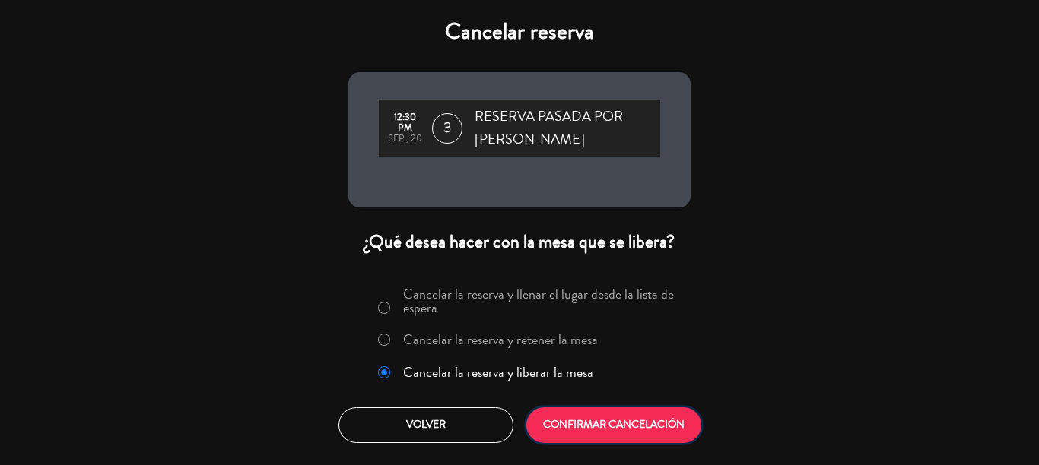
click at [588, 419] on button "CONFIRMAR CANCELACIÓN" at bounding box center [613, 426] width 175 height 36
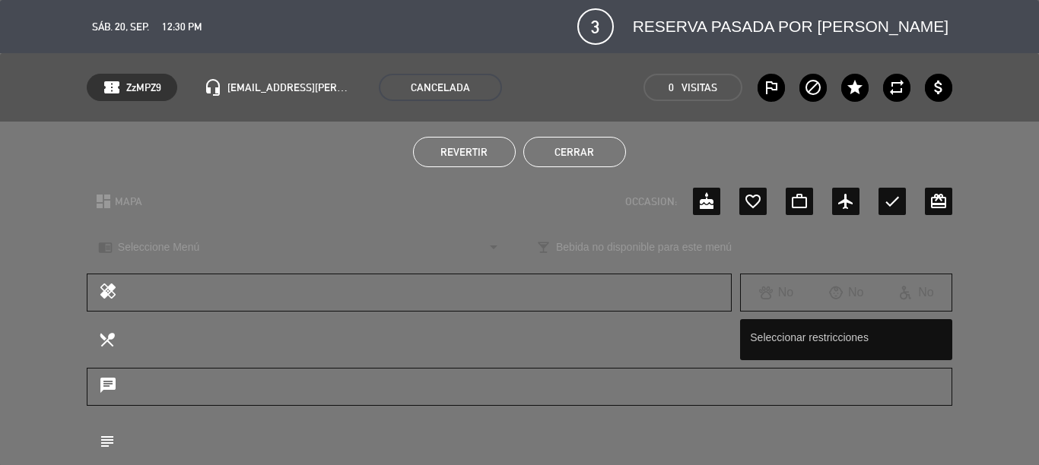
click at [606, 155] on button "Cerrar" at bounding box center [574, 152] width 103 height 30
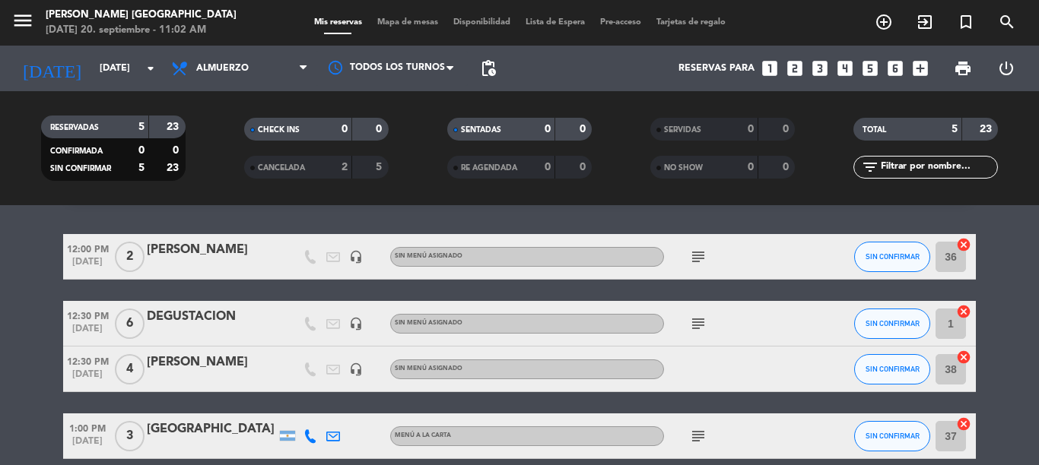
click at [689, 440] on icon "subject" at bounding box center [698, 436] width 18 height 18
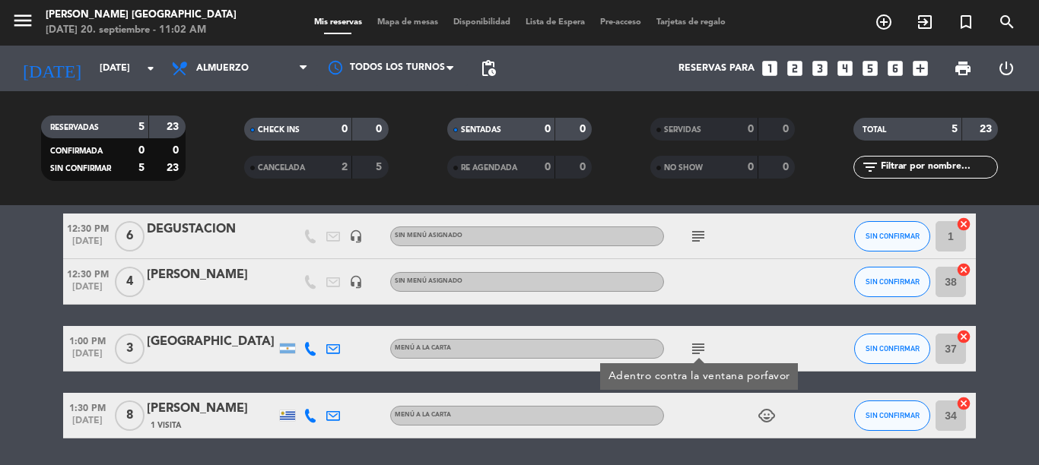
scroll to position [132, 0]
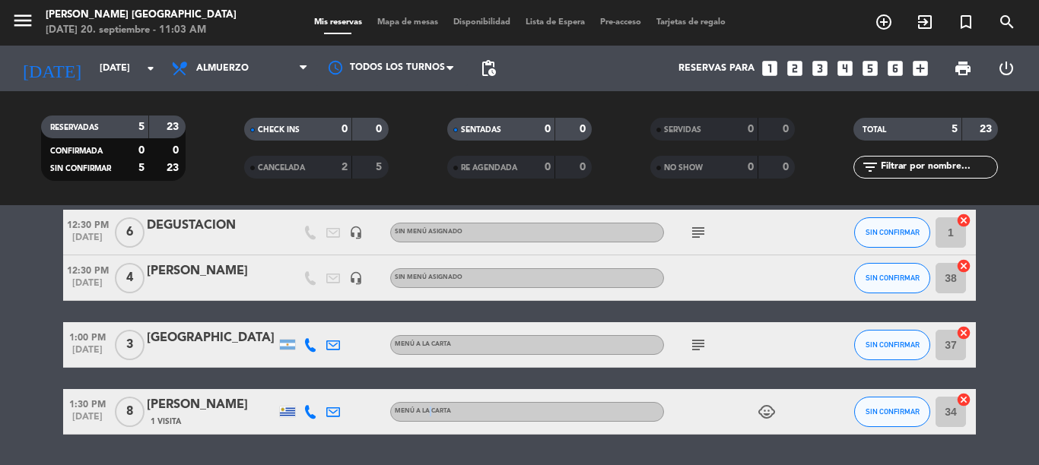
click at [422, 454] on div "No hay notas para este servicio. Haz clic para agregar una 12:00 PM [DATE] 2 [P…" at bounding box center [519, 335] width 1039 height 260
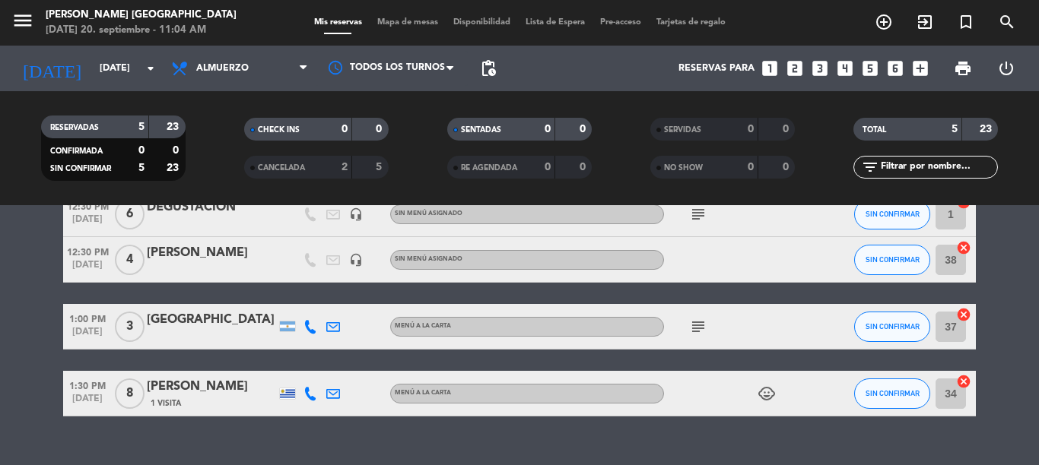
click at [304, 444] on div "No hay notas para este servicio. Haz clic para agregar una 12:00 PM [DATE] 2 [P…" at bounding box center [519, 335] width 1039 height 260
click at [9, 367] on bookings-row "12:00 PM [DATE] 2 [PERSON_NAME] headset_mic Sin menú asignado subject SIN CONFI…" at bounding box center [519, 271] width 1039 height 292
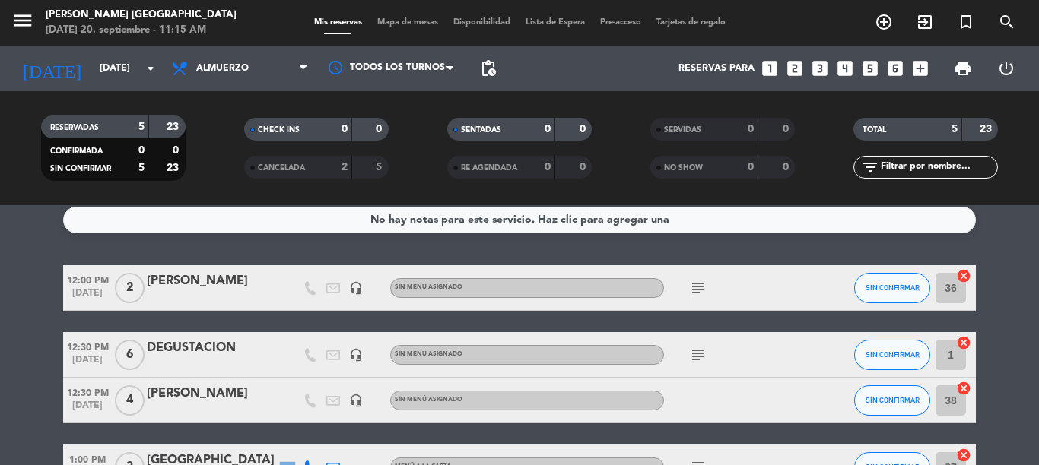
scroll to position [7, 0]
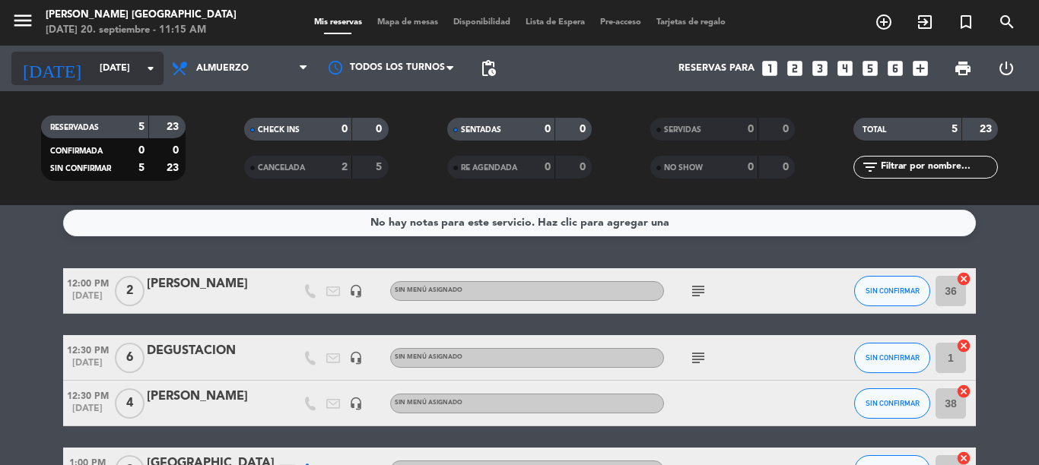
click at [111, 71] on input "[DATE]" at bounding box center [156, 69] width 128 height 26
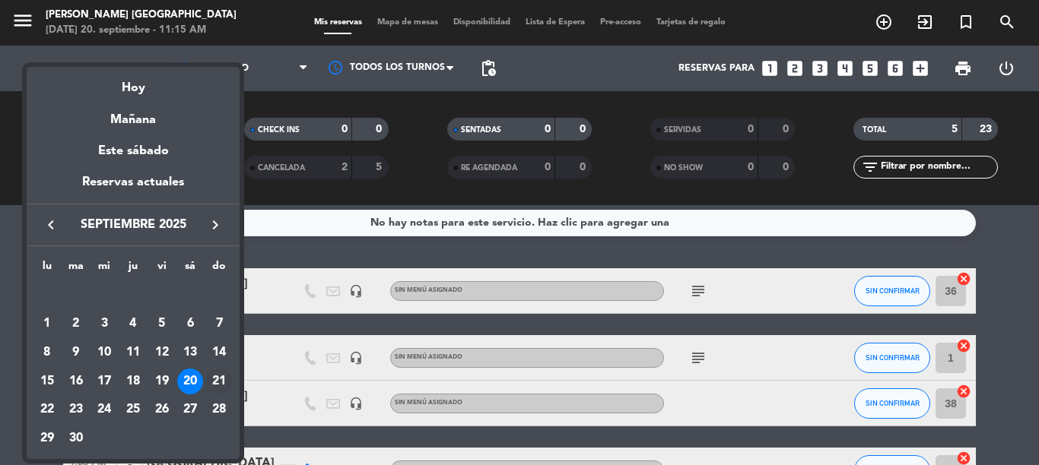
click at [213, 380] on div "21" at bounding box center [219, 382] width 26 height 26
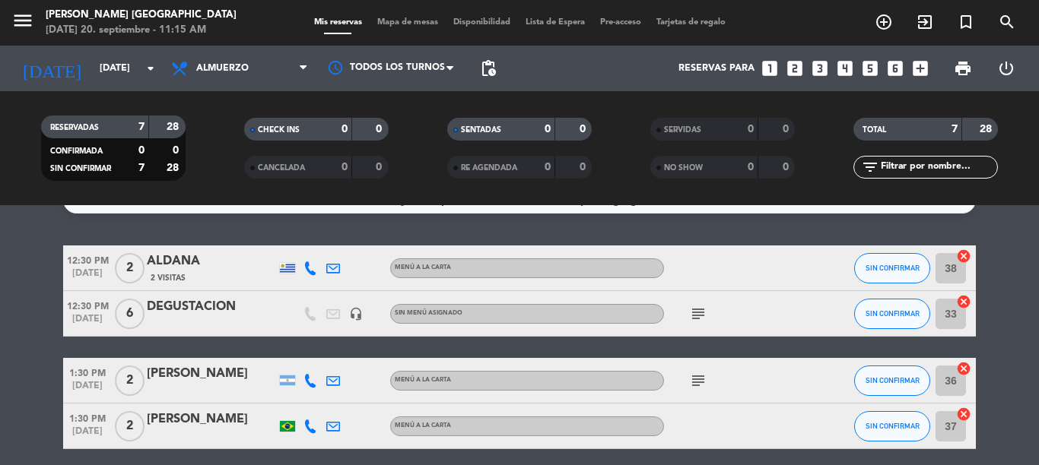
scroll to position [0, 0]
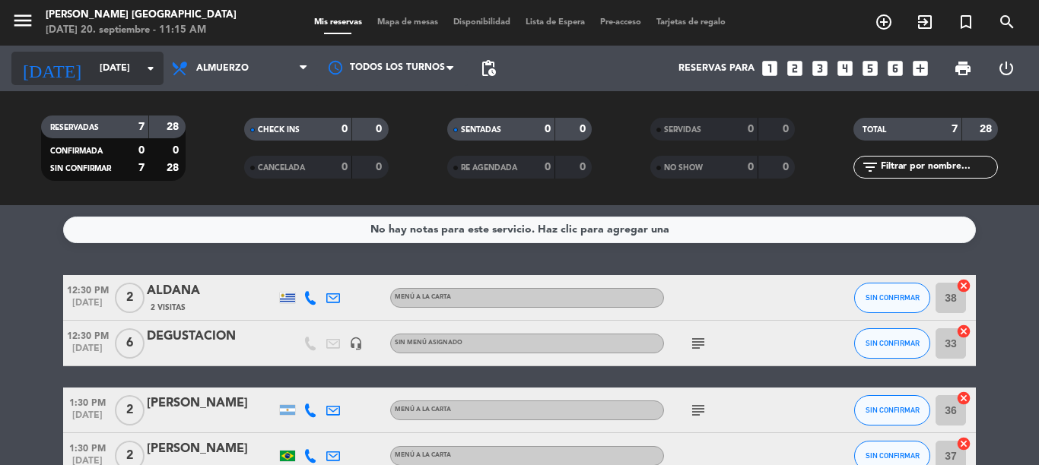
click at [98, 56] on input "[DATE]" at bounding box center [156, 69] width 128 height 26
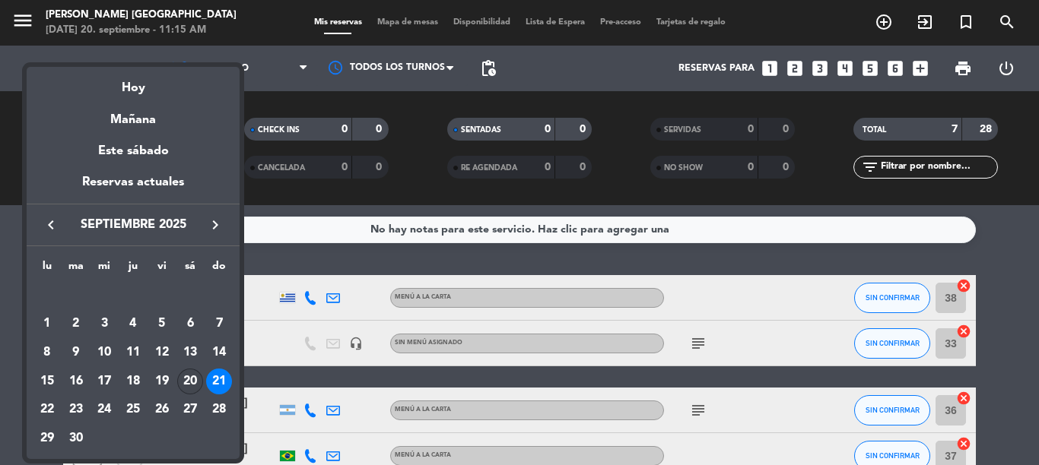
click at [192, 376] on div "20" at bounding box center [190, 382] width 26 height 26
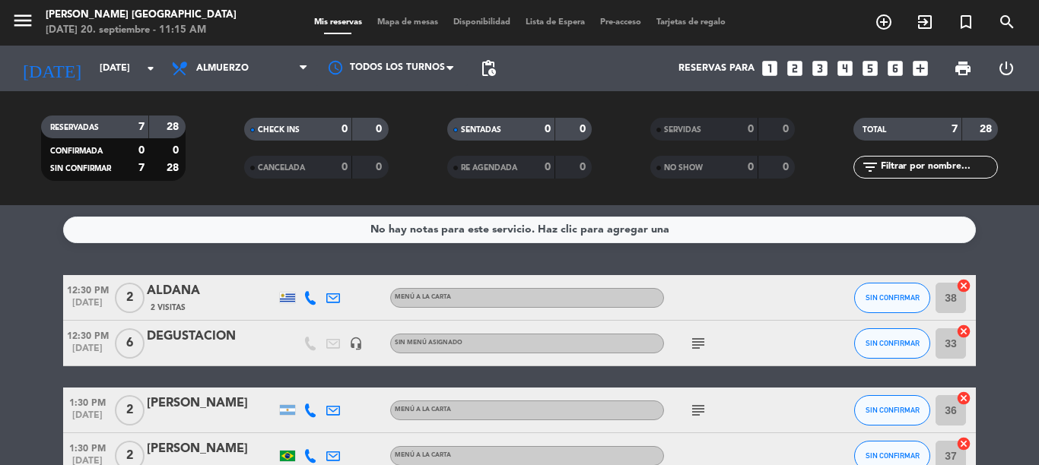
type input "[DATE]"
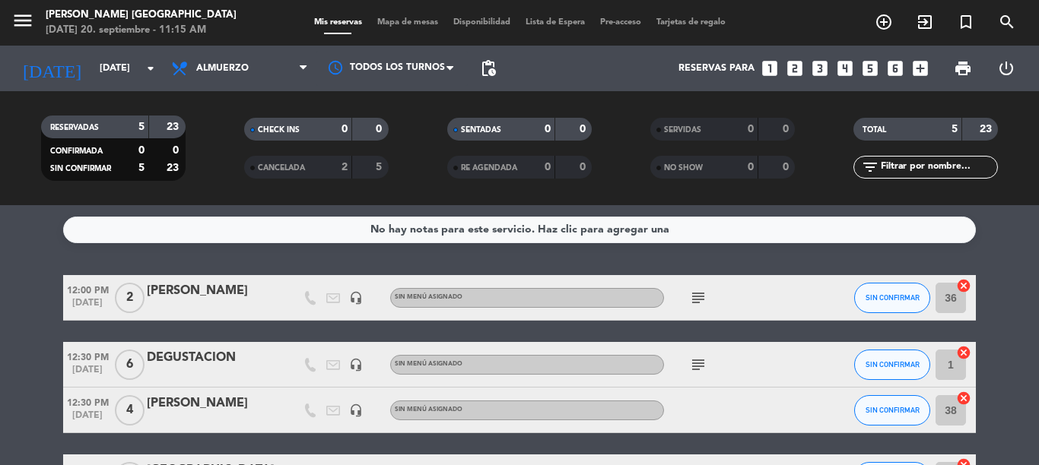
click at [689, 366] on icon "subject" at bounding box center [698, 365] width 18 height 18
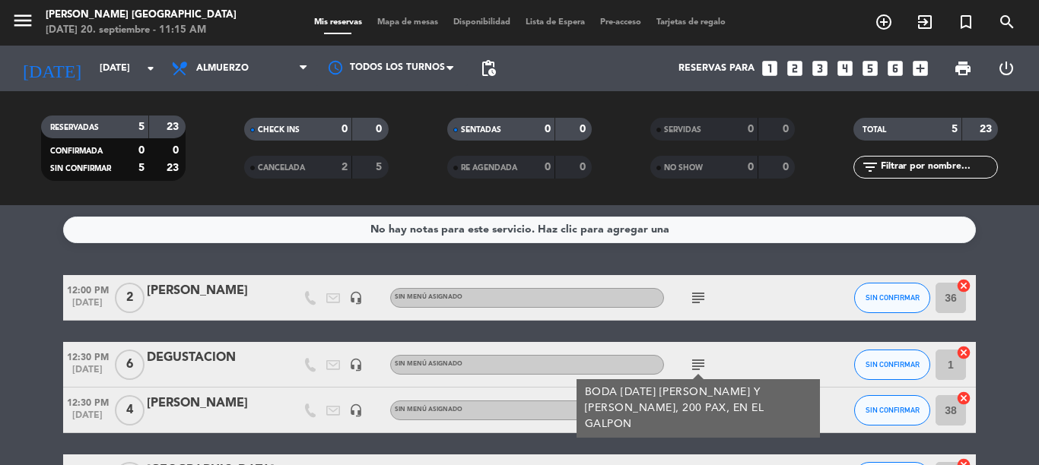
click at [712, 324] on div "12:00 PM [DATE] 2 [PERSON_NAME] headset_mic Sin menú asignado subject SIN CONFI…" at bounding box center [519, 421] width 912 height 292
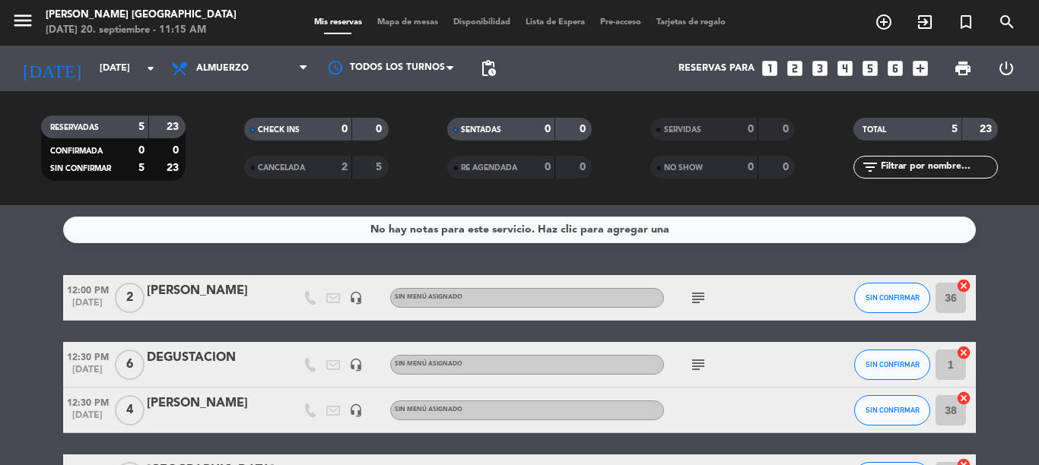
click at [690, 322] on div "12:00 PM [DATE] 2 [PERSON_NAME] headset_mic Sin menú asignado subject SIN CONFI…" at bounding box center [519, 421] width 912 height 292
